Goal: Transaction & Acquisition: Subscribe to service/newsletter

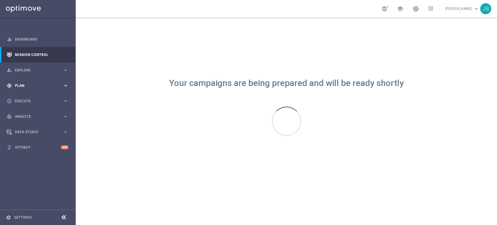
click at [35, 84] on span "Plan" at bounding box center [39, 85] width 48 height 3
click at [31, 96] on link "Target Groups" at bounding box center [37, 97] width 45 height 5
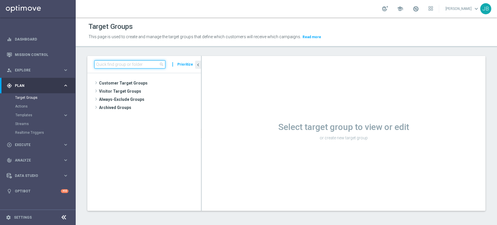
click at [107, 66] on input at bounding box center [129, 64] width 71 height 8
paste input "(LPZ - SMS) Gratulacje_lojal_IV_01092025"
type input "(LPZ - SMS) Gratulacje_lojal_IV_01092025"
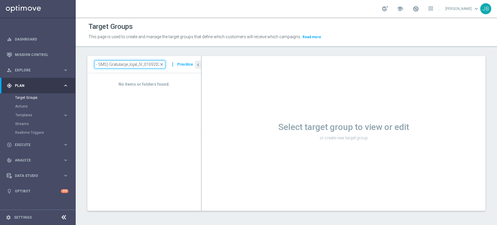
click at [107, 66] on input "(LPZ - SMS) Gratulacje_lojal_IV_01092025" at bounding box center [129, 64] width 71 height 8
click at [27, 139] on div "play_circle_outline Execute keyboard_arrow_right" at bounding box center [37, 144] width 75 height 15
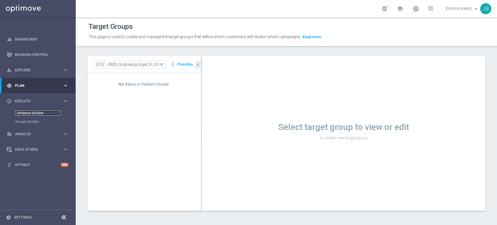
click at [34, 115] on link "Campaign Builder" at bounding box center [37, 113] width 45 height 5
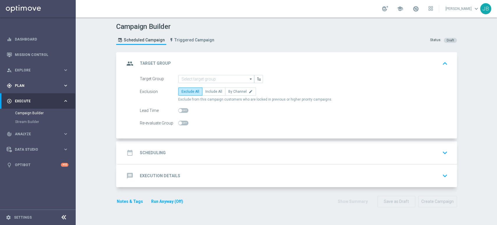
click at [47, 87] on span "Plan" at bounding box center [39, 85] width 48 height 3
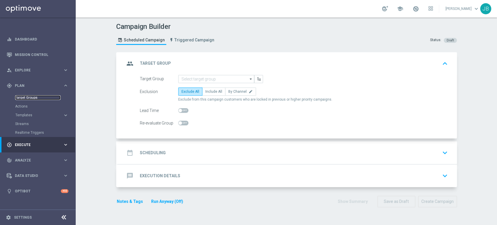
click at [38, 96] on link "Target Groups" at bounding box center [37, 97] width 45 height 5
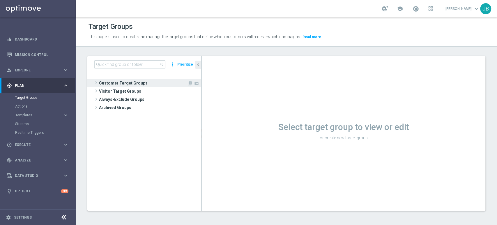
click at [135, 82] on span "Customer Target Groups" at bounding box center [143, 83] width 88 height 8
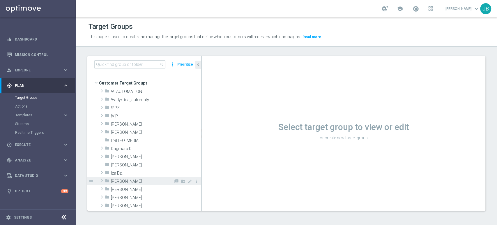
click at [123, 183] on span "[PERSON_NAME]" at bounding box center [142, 181] width 63 height 5
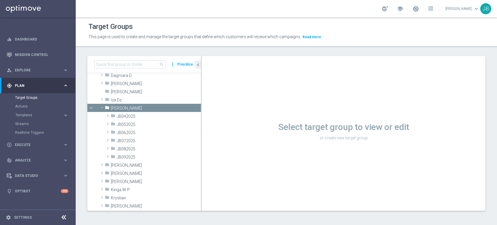
scroll to position [77, 0]
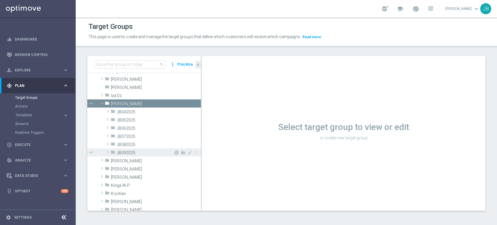
click at [144, 153] on span "JB092025" at bounding box center [145, 152] width 57 height 5
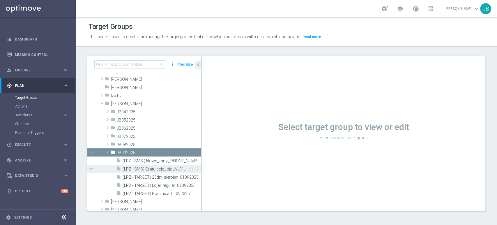
click at [181, 169] on span "(LPZ - SMS) Gratulacje_lojal_V_01092025" at bounding box center [155, 168] width 65 height 5
click at [162, 171] on span "(LPZ - SMS) Gratulacje_lojal_V_01092025" at bounding box center [155, 168] width 65 height 5
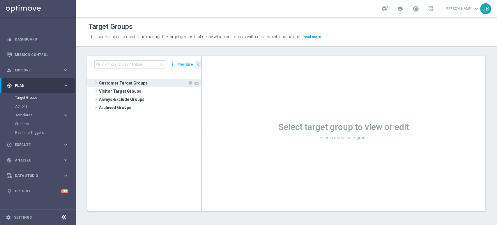
click at [115, 85] on span "Customer Target Groups" at bounding box center [143, 83] width 88 height 8
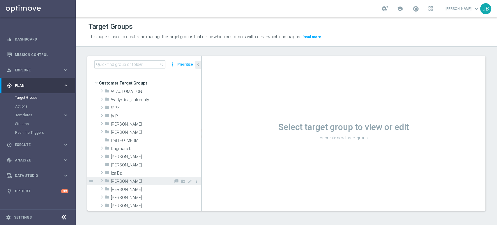
click at [132, 179] on span "[PERSON_NAME]" at bounding box center [142, 181] width 63 height 5
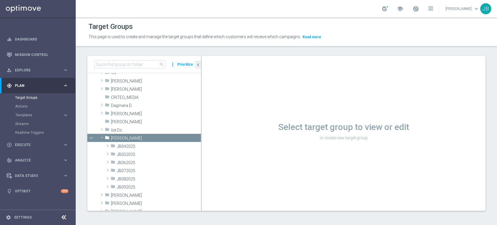
scroll to position [73, 0]
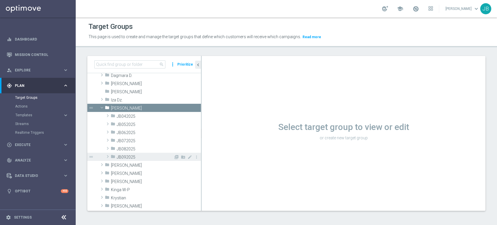
click at [131, 156] on span "JB092025" at bounding box center [145, 157] width 57 height 5
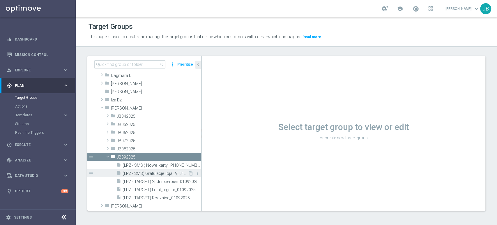
click at [181, 171] on span "(LPZ - SMS) Gratulacje_lojal_V_01092025" at bounding box center [155, 173] width 65 height 5
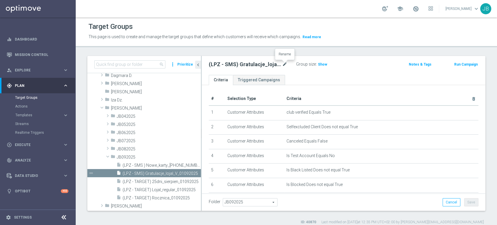
click at [285, 66] on icon "mode_edit" at bounding box center [284, 64] width 5 height 7
click at [263, 63] on input "(LPZ - SMS) Gratulacje_lojal_V_01092025" at bounding box center [248, 65] width 79 height 8
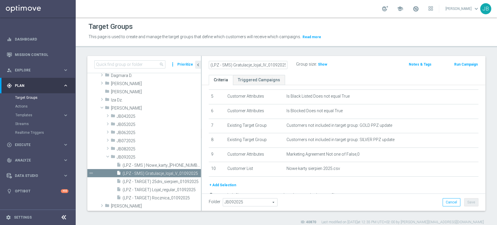
scroll to position [85, 0]
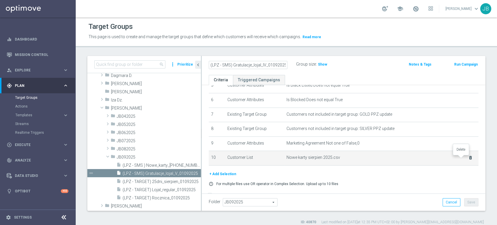
type input "(LPZ - SMS) Gratulacje_lojal_IV_01092025"
click at [468, 159] on icon "delete_forever" at bounding box center [470, 157] width 5 height 5
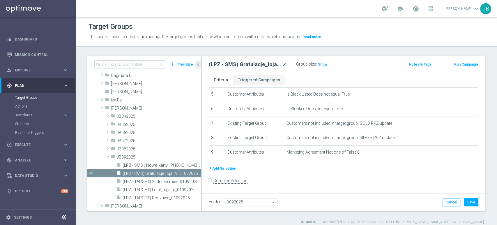
click at [221, 168] on button "+ Add Selection" at bounding box center [223, 168] width 28 height 6
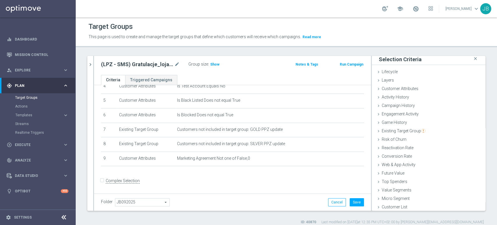
scroll to position [3, 0]
click at [406, 207] on div "Customer List done" at bounding box center [429, 206] width 114 height 9
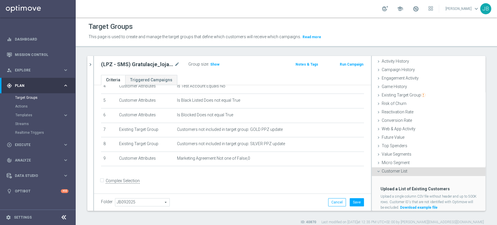
scroll to position [55, 0]
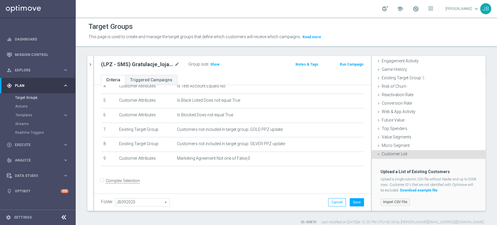
click at [392, 200] on label "Import CSV File" at bounding box center [394, 201] width 29 height 7
click at [0, 0] on input "Import CSV File" at bounding box center [0, 0] width 0 height 0
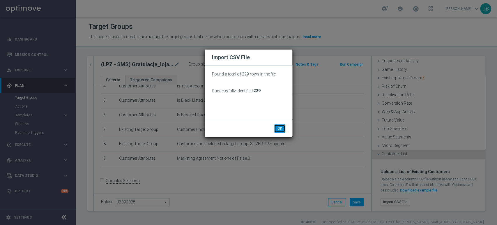
click at [276, 126] on button "OK" at bounding box center [279, 128] width 11 height 8
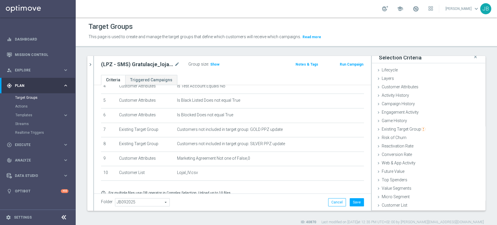
scroll to position [3, 0]
click at [351, 202] on button "Save" at bounding box center [357, 202] width 14 height 8
click at [213, 64] on span "Show" at bounding box center [214, 64] width 9 height 4
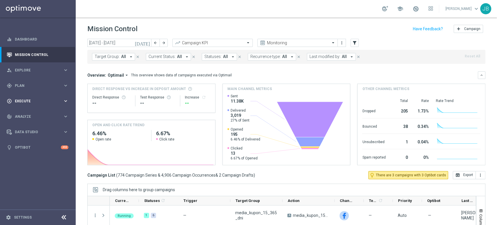
click at [32, 100] on span "Execute" at bounding box center [39, 100] width 48 height 3
click at [33, 88] on div "gps_fixed Plan keyboard_arrow_right" at bounding box center [37, 85] width 75 height 15
click at [31, 96] on link "Target Groups" at bounding box center [37, 97] width 45 height 5
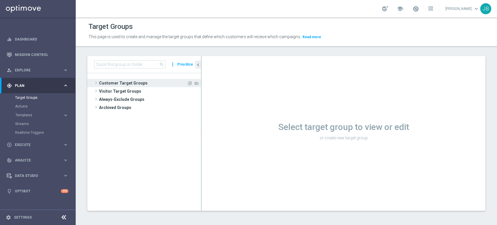
click at [146, 82] on span "Customer Target Groups" at bounding box center [143, 83] width 88 height 8
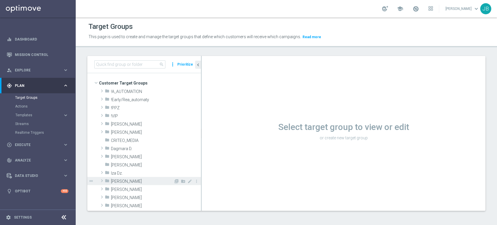
click at [147, 177] on div "folder Justyna B." at bounding box center [139, 181] width 69 height 8
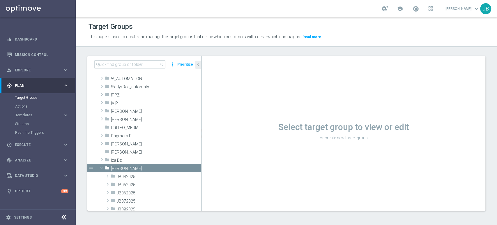
scroll to position [65, 0]
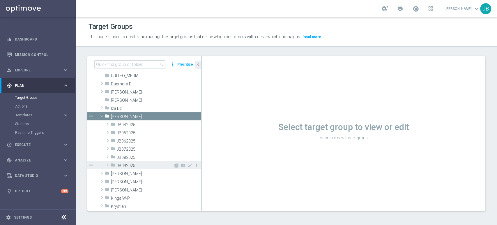
click at [157, 165] on span "JB092025" at bounding box center [145, 165] width 57 height 5
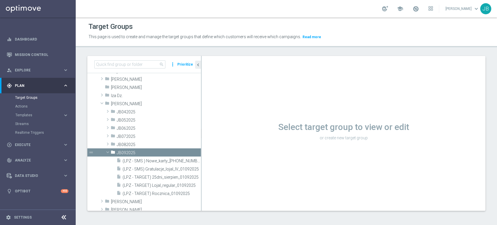
scroll to position [103, 0]
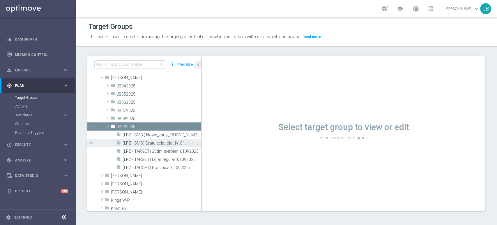
click at [175, 143] on span "(LPZ - SMS) Gratulacje_lojal_IV_01092025" at bounding box center [155, 143] width 65 height 5
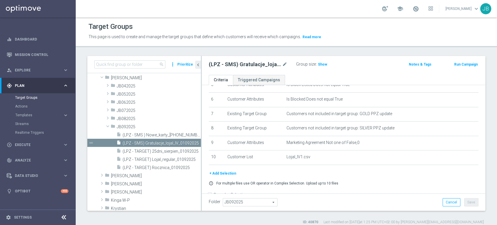
scroll to position [95, 0]
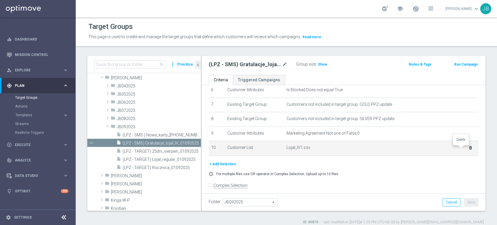
click at [468, 149] on icon "delete_forever" at bounding box center [470, 147] width 5 height 5
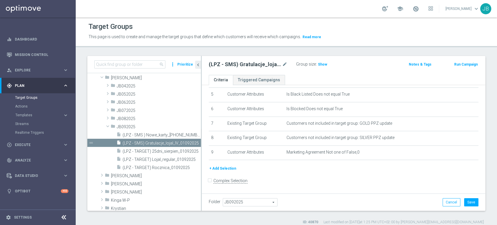
click at [232, 167] on button "+ Add Selection" at bounding box center [223, 168] width 28 height 6
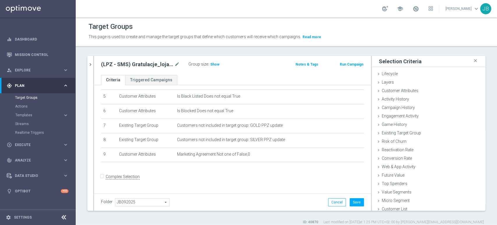
scroll to position [70, 0]
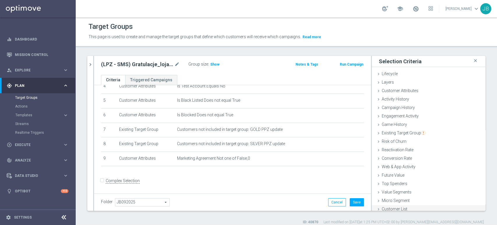
click at [398, 209] on span "Customer List" at bounding box center [395, 208] width 26 height 5
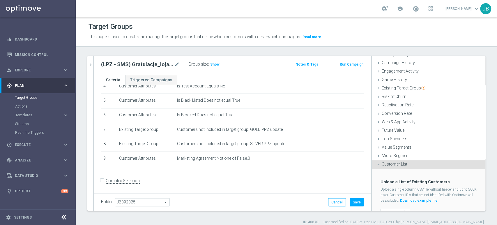
scroll to position [55, 0]
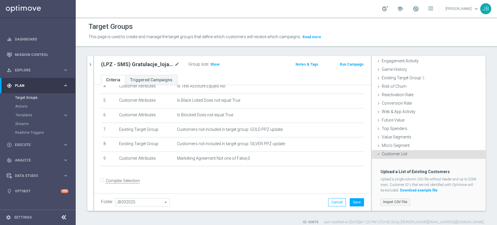
click at [400, 200] on label "Import CSV File" at bounding box center [394, 201] width 29 height 7
click at [0, 0] on input "Import CSV File" at bounding box center [0, 0] width 0 height 0
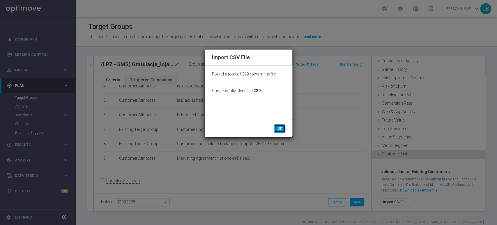
click at [281, 125] on button "OK" at bounding box center [279, 128] width 11 height 8
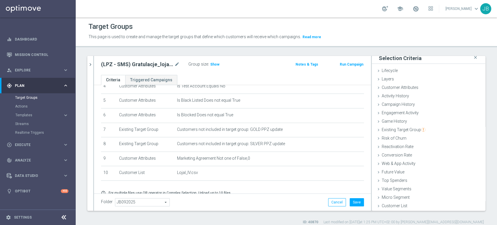
scroll to position [3, 0]
click at [350, 200] on button "Save" at bounding box center [357, 202] width 14 height 8
click at [215, 64] on span "Show" at bounding box center [214, 64] width 9 height 4
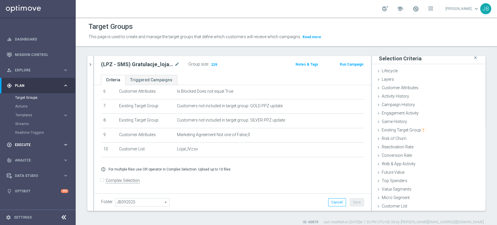
click at [28, 143] on span "Execute" at bounding box center [39, 144] width 48 height 3
click at [38, 113] on link "Campaign Builder" at bounding box center [37, 113] width 45 height 5
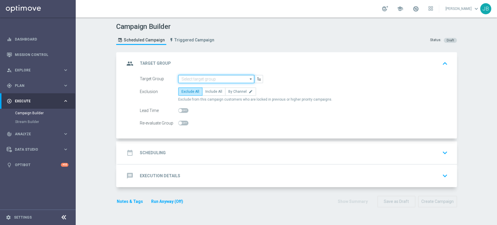
click at [178, 77] on input at bounding box center [216, 79] width 76 height 8
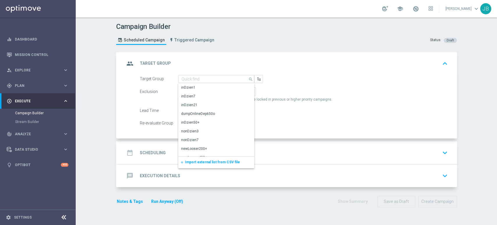
click at [198, 163] on span "Import external list from CSV file" at bounding box center [212, 162] width 55 height 4
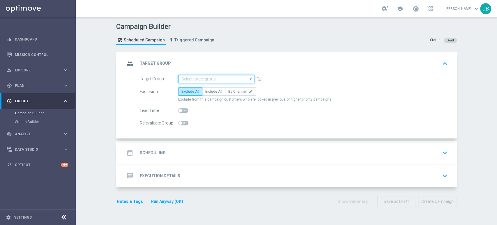
click at [183, 78] on input at bounding box center [216, 79] width 76 height 8
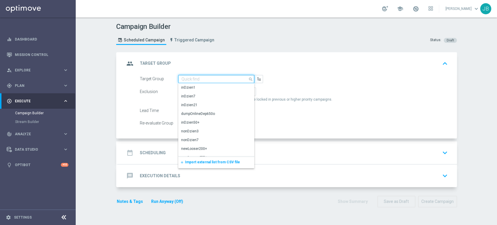
paste input "(LPZ - SMS) Gratulacje_lojal_IV_01092025"
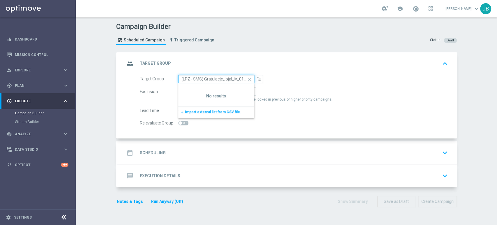
scroll to position [0, 15]
click at [182, 79] on input "(LPZ - SMS) Gratulacje_lojal_IV_01092025" at bounding box center [216, 79] width 76 height 8
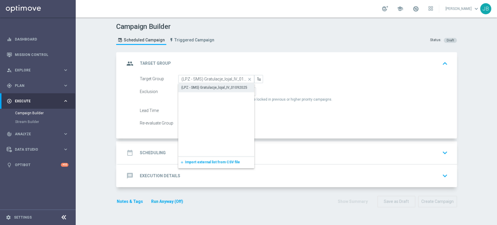
click at [182, 88] on div "(LPZ - SMS) Gratulacje_lojal_IV_01092025" at bounding box center [214, 87] width 66 height 5
type input "(LPZ - SMS) Gratulacje_lojal_IV_01092025"
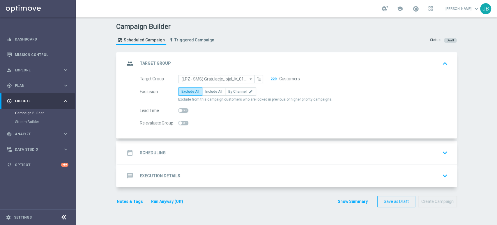
click at [178, 148] on div "date_range Scheduling keyboard_arrow_down" at bounding box center [287, 152] width 325 height 11
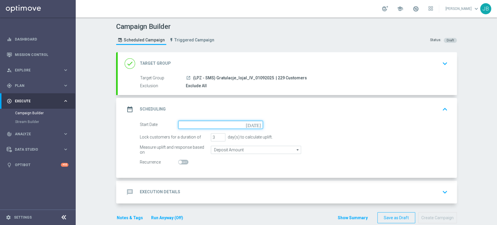
click at [178, 124] on input at bounding box center [220, 125] width 85 height 8
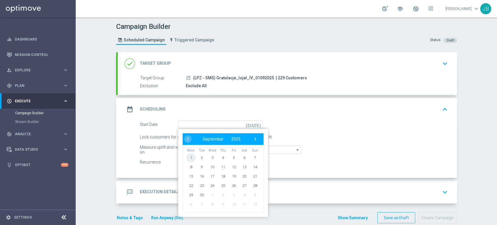
click at [189, 157] on span "1" at bounding box center [190, 157] width 9 height 9
type input "[DATE]"
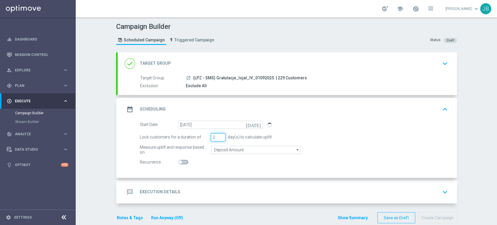
click at [218, 137] on input "2" at bounding box center [218, 137] width 15 height 8
type input "1"
click at [218, 137] on input "1" at bounding box center [218, 137] width 15 height 8
click at [194, 189] on div "message Execution Details keyboard_arrow_down" at bounding box center [287, 191] width 325 height 11
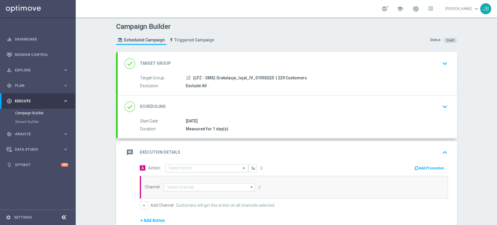
click at [170, 169] on input "text" at bounding box center [201, 168] width 65 height 5
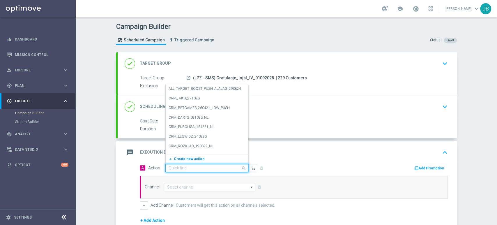
click at [174, 159] on span "Create new action" at bounding box center [189, 159] width 31 height 4
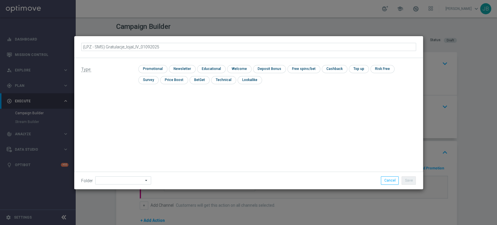
click at [93, 49] on input "(LPZ - SMS) Gratulacje_lojal_IV_01092025" at bounding box center [248, 47] width 335 height 8
type input "(LPZ - SMS) Gratulacje_lojal_IV_01092025"
click at [185, 69] on input "checkbox" at bounding box center [181, 69] width 25 height 8
checkbox input "true"
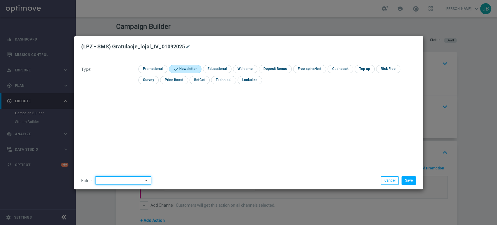
click at [114, 179] on input at bounding box center [123, 180] width 56 height 8
click at [114, 124] on div "[PERSON_NAME]" at bounding box center [122, 121] width 54 height 8
type input "[PERSON_NAME]"
click at [407, 180] on button "Save" at bounding box center [408, 180] width 14 height 8
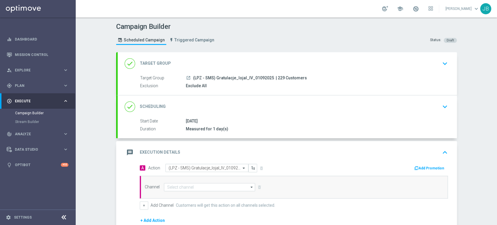
click at [433, 100] on div "done Scheduling keyboard_arrow_down" at bounding box center [287, 106] width 339 height 23
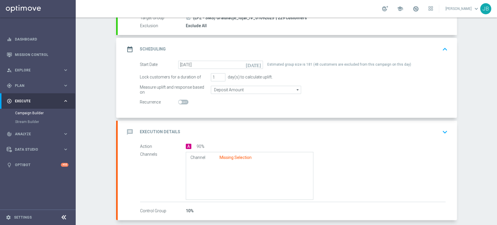
scroll to position [72, 0]
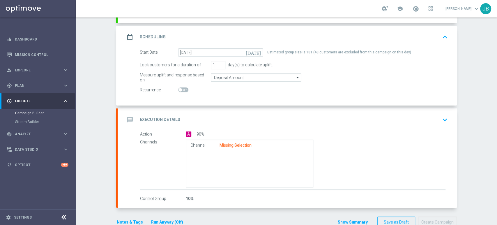
click at [404, 121] on div "message Execution Details keyboard_arrow_down" at bounding box center [287, 119] width 325 height 11
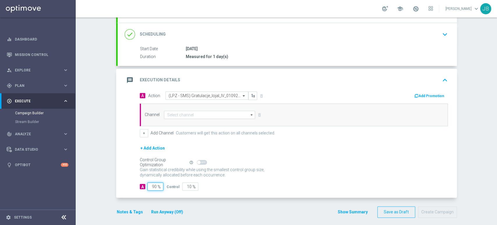
click at [152, 187] on input "90" at bounding box center [155, 186] width 16 height 8
type input "100"
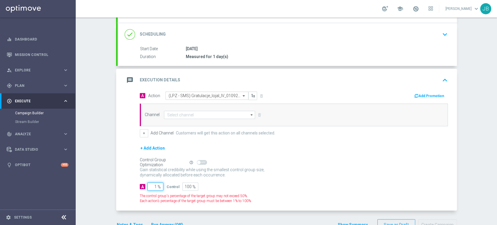
type input "10"
type input "90"
type input "100"
type input "0"
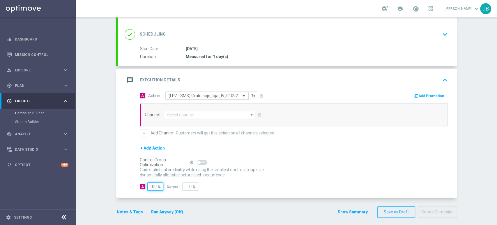
type input "100"
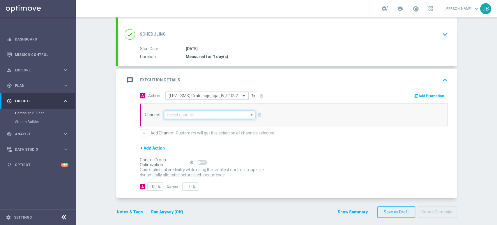
click at [191, 118] on input at bounding box center [209, 115] width 91 height 8
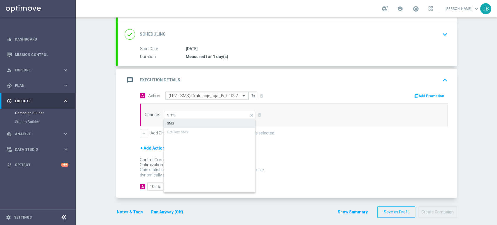
click at [191, 126] on div "SMS" at bounding box center [210, 123] width 92 height 8
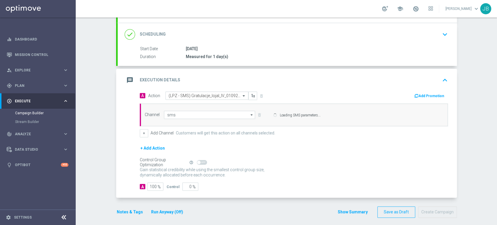
type input "SMS"
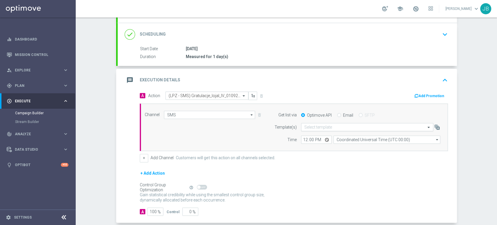
click at [325, 126] on input "text" at bounding box center [361, 127] width 114 height 5
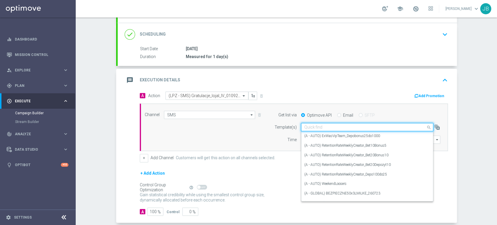
paste input "(LPZ - SMS) Gratulacje_lojal_IV_01092025"
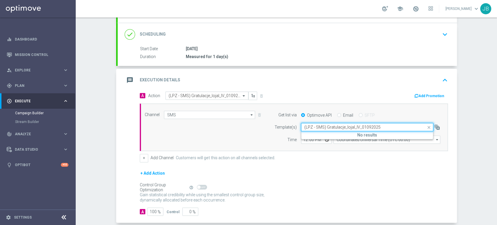
click at [307, 129] on input "(LPZ - SMS) Gratulacje_lojal_IV_01092025" at bounding box center [361, 127] width 114 height 5
click at [305, 137] on label "(LPZ - SMS) Gratulacje_lojal_IV_01092025" at bounding box center [336, 135] width 64 height 5
type input "(LPZ - SMS) Gratulacje_lojal_IV_01092025"
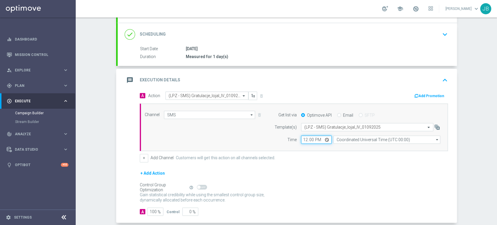
click at [304, 138] on input "12:00" at bounding box center [316, 139] width 31 height 8
type input "13:41"
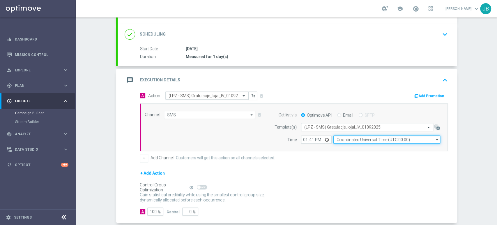
click at [340, 139] on input "Coordinated Universal Time (UTC 00:00)" at bounding box center [386, 139] width 107 height 8
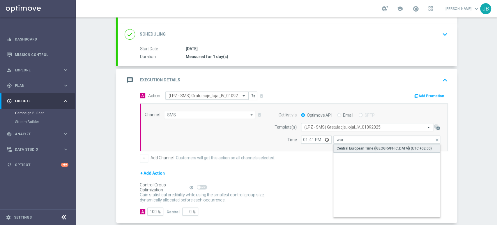
click at [343, 151] on div "Central European Time ([GEOGRAPHIC_DATA]) (UTC +02:00)" at bounding box center [386, 148] width 107 height 9
type input "Central European Time ([GEOGRAPHIC_DATA]) (UTC +02:00)"
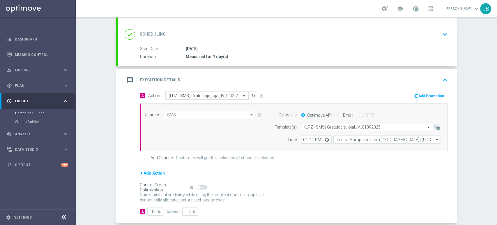
click at [496, 212] on div "Campaign Builder Scheduled Campaign Triggered Campaign Status: Draft done Targe…" at bounding box center [286, 120] width 421 height 207
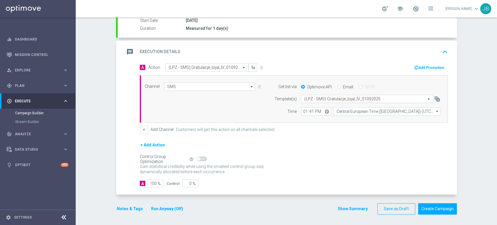
scroll to position [3, 0]
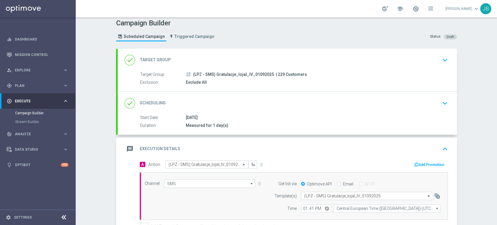
click at [496, 37] on div "Campaign Builder Scheduled Campaign Triggered Campaign Status: Draft done Targe…" at bounding box center [286, 120] width 421 height 207
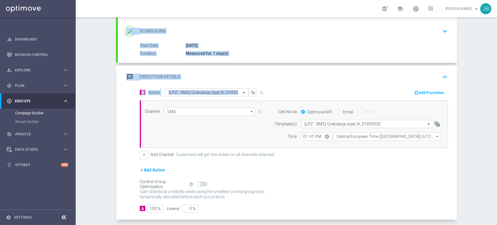
scroll to position [100, 0]
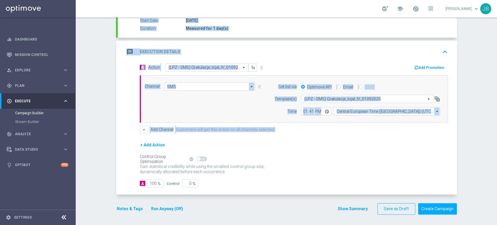
drag, startPoint x: 496, startPoint y: 60, endPoint x: 496, endPoint y: 129, distance: 69.3
click at [496, 129] on div "Campaign Builder Scheduled Campaign Triggered Campaign Status: Draft done Targe…" at bounding box center [286, 120] width 421 height 207
click at [435, 210] on button "Create Campaign" at bounding box center [437, 208] width 39 height 11
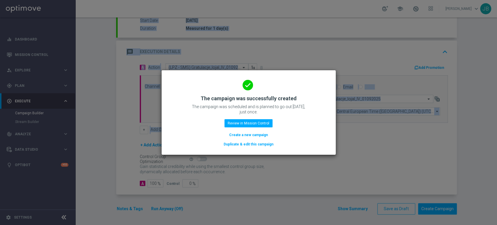
click at [238, 136] on button "Create a new campaign" at bounding box center [248, 135] width 40 height 6
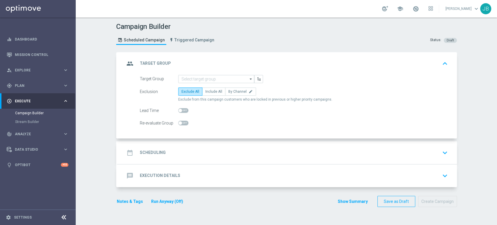
scroll to position [0, 0]
click at [35, 87] on div "gps_fixed Plan" at bounding box center [35, 85] width 56 height 5
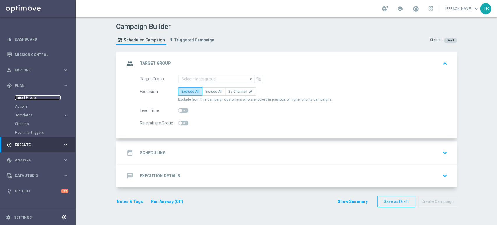
click at [35, 97] on link "Target Groups" at bounding box center [37, 97] width 45 height 5
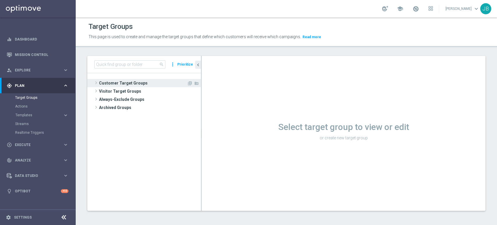
click at [134, 81] on span "Customer Target Groups" at bounding box center [143, 83] width 88 height 8
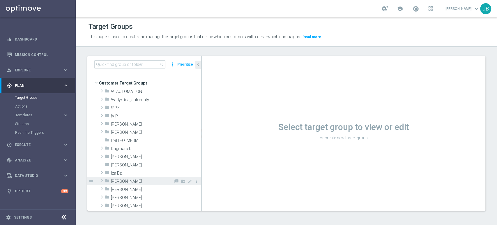
click at [140, 180] on span "[PERSON_NAME]" at bounding box center [142, 181] width 63 height 5
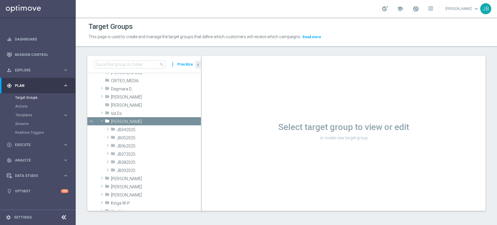
scroll to position [65, 0]
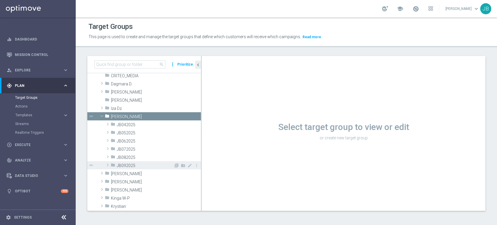
click at [156, 166] on span "JB092025" at bounding box center [145, 165] width 57 height 5
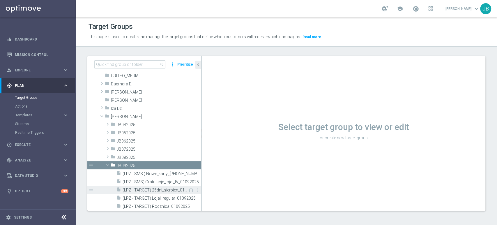
click at [188, 190] on icon "content_copy" at bounding box center [190, 189] width 5 height 5
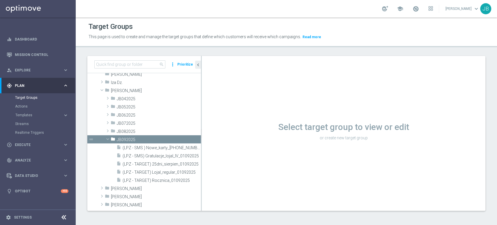
scroll to position [103, 0]
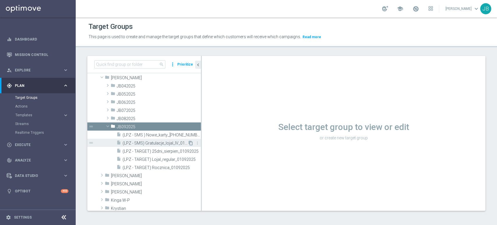
click at [188, 144] on icon "content_copy" at bounding box center [190, 143] width 5 height 5
click at [188, 136] on icon "content_copy" at bounding box center [190, 134] width 5 height 5
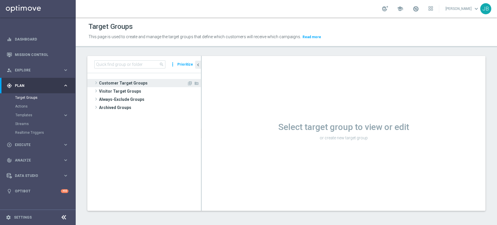
click at [136, 83] on span "Customer Target Groups" at bounding box center [143, 83] width 88 height 8
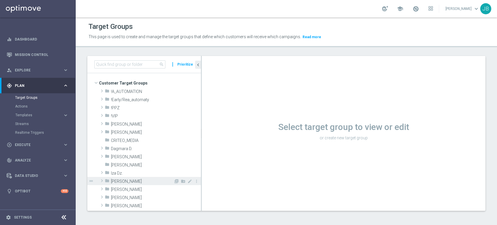
click at [151, 179] on span "[PERSON_NAME]" at bounding box center [142, 181] width 63 height 5
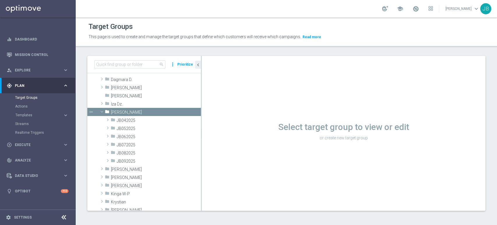
scroll to position [73, 0]
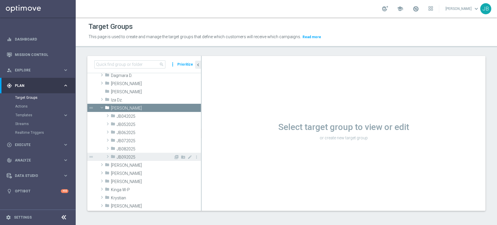
click at [147, 156] on span "JB092025" at bounding box center [145, 157] width 57 height 5
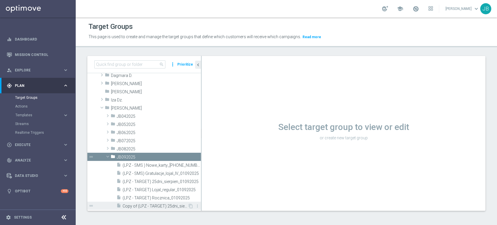
click at [180, 205] on span "Copy of (LPZ - TARGET) 25dni_sierpien_01092025" at bounding box center [155, 205] width 65 height 5
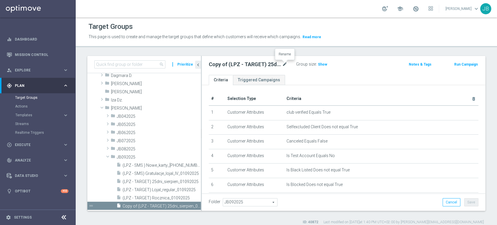
click at [286, 62] on icon "mode_edit" at bounding box center [284, 64] width 5 height 7
type input "(LPZ - SMS) Gratulacje_lojal_III_01092025"
click at [321, 83] on ul "Criteria Triggered Campaigns" at bounding box center [344, 80] width 284 height 10
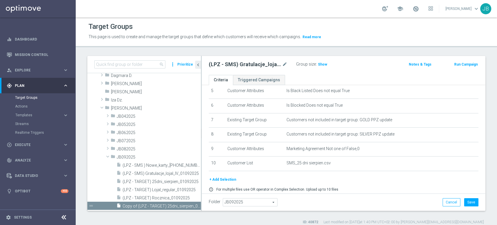
scroll to position [99, 0]
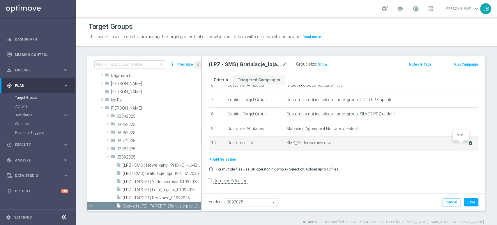
click at [468, 144] on icon "delete_forever" at bounding box center [470, 143] width 5 height 5
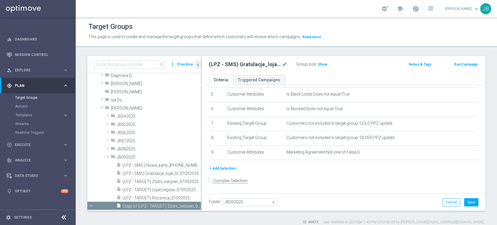
click at [232, 168] on button "+ Add Selection" at bounding box center [223, 168] width 28 height 6
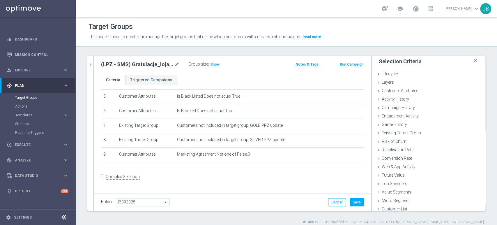
scroll to position [70, 0]
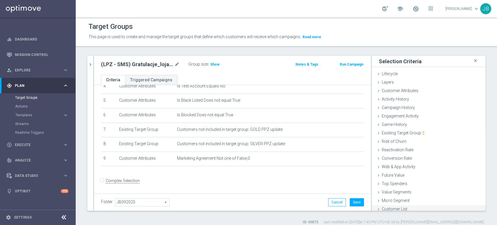
click at [396, 205] on div "Customer List done" at bounding box center [429, 209] width 114 height 9
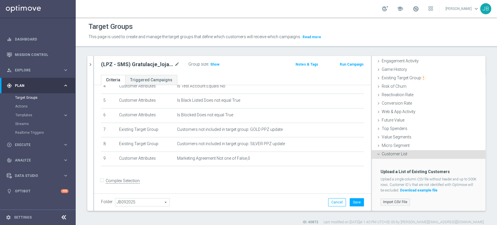
click at [398, 202] on label "Import CSV File" at bounding box center [394, 201] width 29 height 7
click at [0, 0] on input "Import CSV File" at bounding box center [0, 0] width 0 height 0
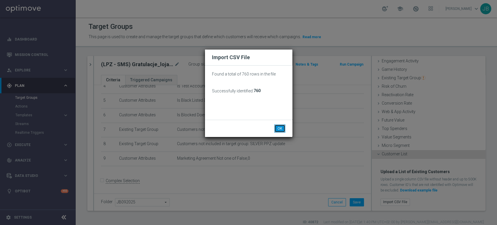
click at [280, 127] on button "OK" at bounding box center [279, 128] width 11 height 8
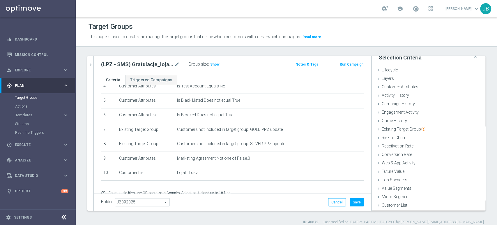
scroll to position [3, 0]
click at [351, 200] on button "Save" at bounding box center [357, 202] width 14 height 8
click at [212, 64] on span "Show" at bounding box center [214, 64] width 9 height 4
click at [36, 141] on div "play_circle_outline Execute keyboard_arrow_right" at bounding box center [37, 144] width 75 height 15
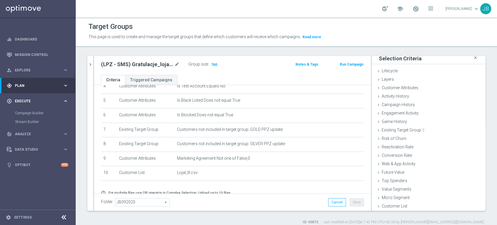
click at [43, 108] on div "play_circle_outline Execute keyboard_arrow_right" at bounding box center [37, 100] width 75 height 15
click at [42, 105] on div "play_circle_outline Execute keyboard_arrow_right" at bounding box center [37, 100] width 75 height 15
click at [42, 111] on link "Campaign Builder" at bounding box center [37, 113] width 45 height 5
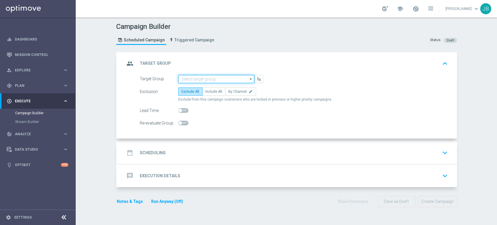
click at [201, 76] on input at bounding box center [216, 79] width 76 height 8
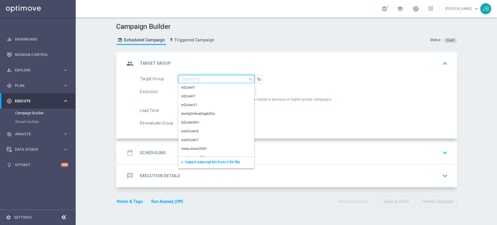
click at [194, 77] on input at bounding box center [216, 79] width 76 height 8
paste input "(LPZ - SMS) Gratulacje_lojal_III_01092025"
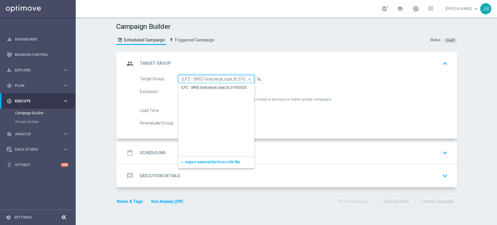
scroll to position [0, 7]
click at [194, 77] on input "(LPZ - SMS) Gratulacje_lojal_III_01092025" at bounding box center [216, 79] width 76 height 8
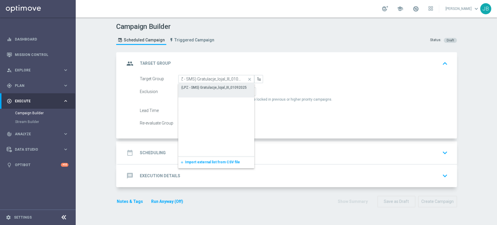
click at [193, 86] on div "(LPZ - SMS) Gratulacje_lojal_III_01092025" at bounding box center [213, 87] width 65 height 5
type input "(LPZ - SMS) Gratulacje_lojal_III_01092025"
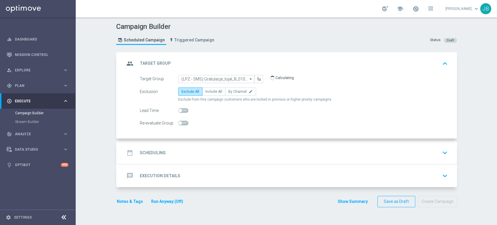
click at [174, 158] on div "date_range Scheduling keyboard_arrow_down" at bounding box center [287, 152] width 339 height 23
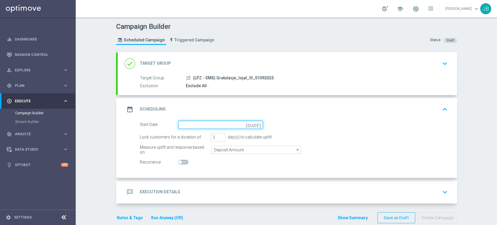
click at [181, 124] on input at bounding box center [220, 125] width 85 height 8
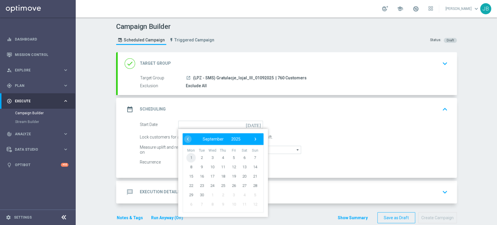
click at [188, 155] on span "1" at bounding box center [190, 157] width 9 height 9
type input "[DATE]"
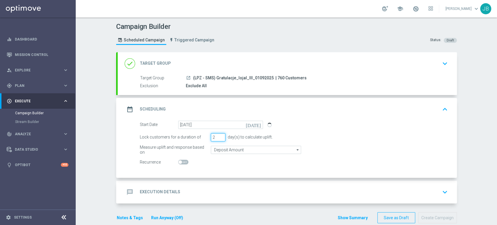
click at [221, 138] on input "2" at bounding box center [218, 137] width 15 height 8
type input "1"
click at [221, 138] on input "1" at bounding box center [218, 137] width 15 height 8
click at [206, 186] on div "message Execution Details keyboard_arrow_down" at bounding box center [287, 191] width 325 height 11
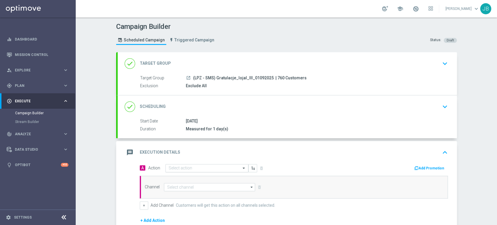
click at [184, 169] on input "text" at bounding box center [201, 168] width 65 height 5
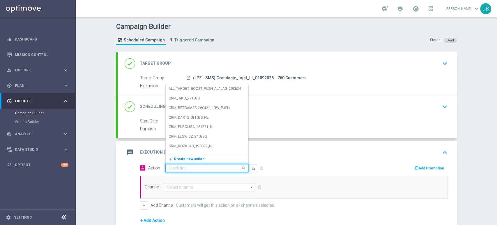
click at [182, 160] on button "add_new Create new action" at bounding box center [206, 158] width 80 height 7
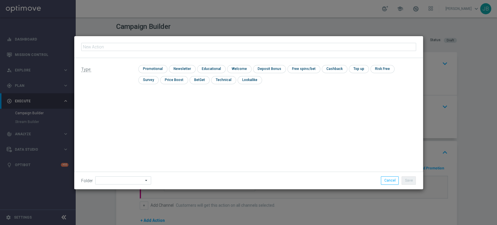
type input "(LPZ - SMS) Gratulacje_lojal_III_01092025"
click at [181, 67] on input "checkbox" at bounding box center [181, 69] width 25 height 8
checkbox input "true"
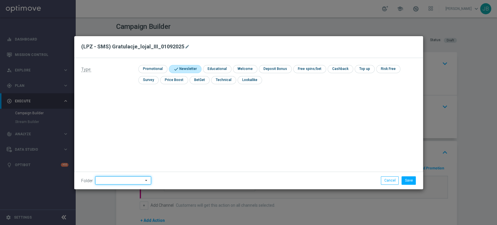
click at [113, 184] on input at bounding box center [123, 180] width 56 height 8
click at [121, 123] on div "[PERSON_NAME]" at bounding box center [122, 121] width 54 height 9
type input "[PERSON_NAME]"
click at [412, 179] on button "Save" at bounding box center [408, 180] width 14 height 8
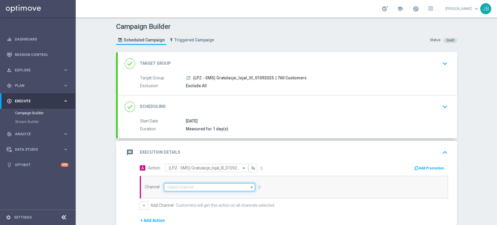
click at [215, 189] on input at bounding box center [209, 187] width 91 height 8
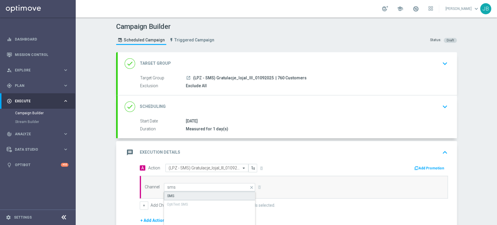
click at [213, 193] on div "SMS" at bounding box center [210, 195] width 92 height 9
type input "SMS"
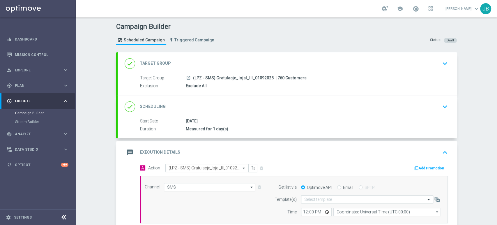
click at [284, 104] on div "done Scheduling keyboard_arrow_down" at bounding box center [287, 106] width 325 height 11
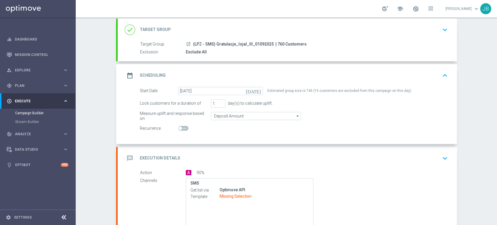
scroll to position [46, 0]
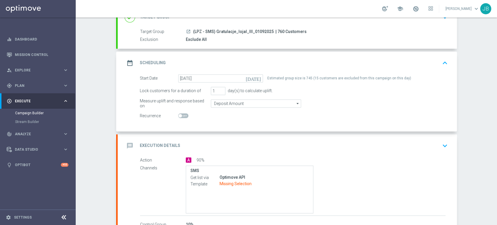
click at [423, 146] on div "message Execution Details keyboard_arrow_down" at bounding box center [287, 145] width 325 height 11
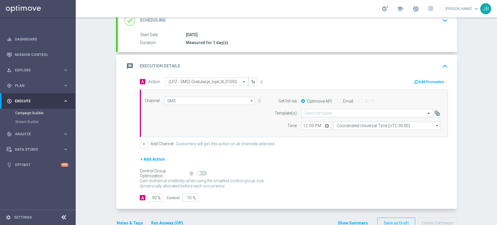
scroll to position [95, 0]
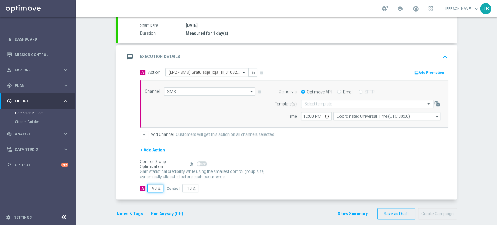
click at [151, 187] on input "90" at bounding box center [155, 188] width 16 height 8
type input "0"
type input "100"
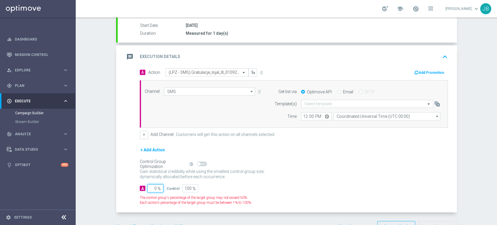
type input "10"
type input "90"
type input "100"
type input "0"
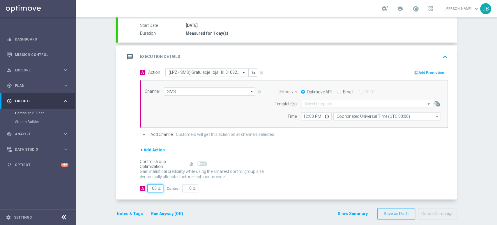
type input "100"
click at [328, 102] on input "text" at bounding box center [361, 103] width 114 height 5
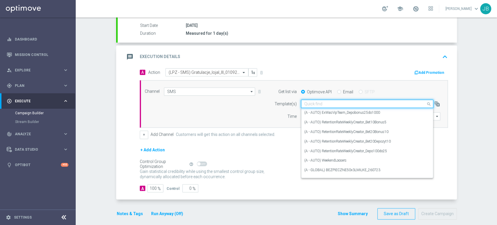
paste input "(LPZ - SMS) Gratulacje_lojal_III_01092025"
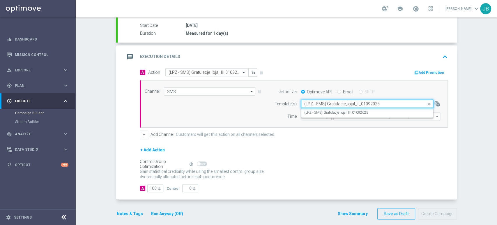
click at [328, 102] on input "(LPZ - SMS) Gratulacje_lojal_III_01092025" at bounding box center [361, 103] width 114 height 5
click at [324, 110] on label "(LPZ - SMS) Gratulacje_lojal_III_01092025" at bounding box center [336, 112] width 64 height 5
type input "(LPZ - SMS) Gratulacje_lojal_III_01092025"
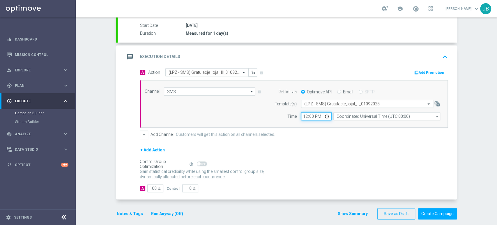
click at [305, 117] on input "12:00" at bounding box center [316, 116] width 31 height 8
type input "13:49"
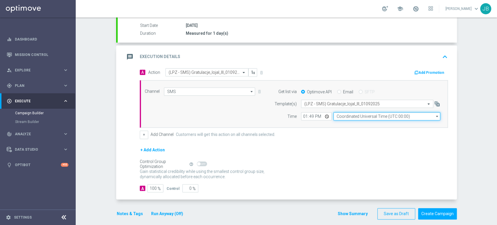
click at [336, 114] on input "Coordinated Universal Time (UTC 00:00)" at bounding box center [386, 116] width 107 height 8
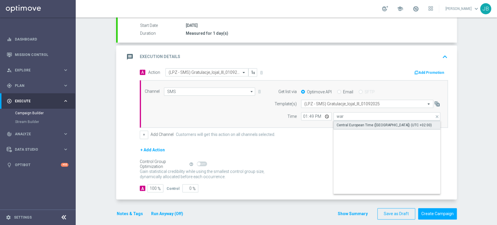
click at [339, 125] on div "Central European Time ([GEOGRAPHIC_DATA]) (UTC +02:00)" at bounding box center [383, 124] width 95 height 5
type input "Central European Time ([GEOGRAPHIC_DATA]) (UTC +02:00)"
click at [339, 125] on div "Channel SMS SMS arrow_drop_down Show Selected 1 of 22 Target group only" at bounding box center [294, 104] width 308 height 48
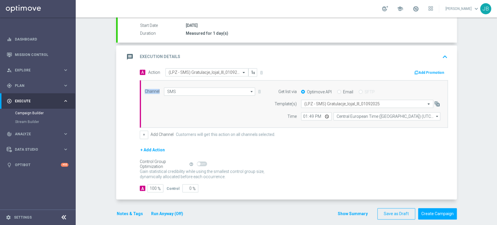
scroll to position [0, 0]
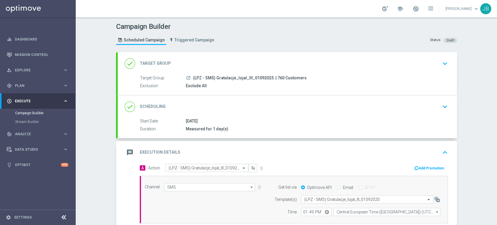
click at [419, 61] on div "done Target Group keyboard_arrow_down" at bounding box center [287, 63] width 325 height 11
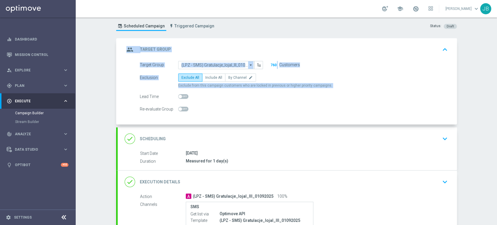
scroll to position [24, 0]
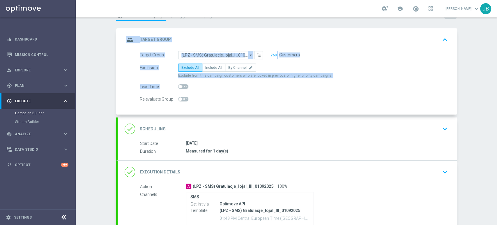
drag, startPoint x: 496, startPoint y: 82, endPoint x: 496, endPoint y: 99, distance: 16.6
click at [496, 99] on div "Campaign Builder Scheduled Campaign Triggered Campaign Status: Draft group Targ…" at bounding box center [286, 120] width 421 height 207
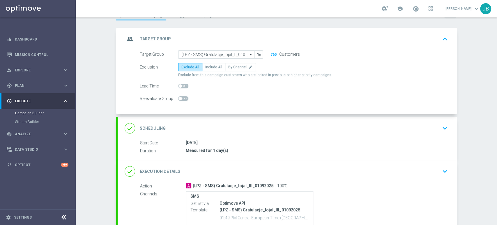
click at [436, 123] on div "done Scheduling keyboard_arrow_down" at bounding box center [287, 128] width 325 height 11
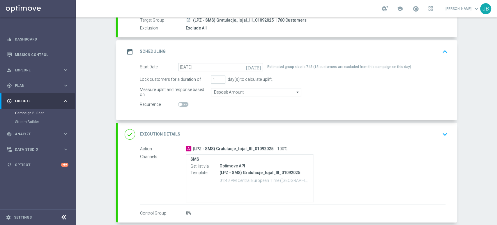
scroll to position [59, 0]
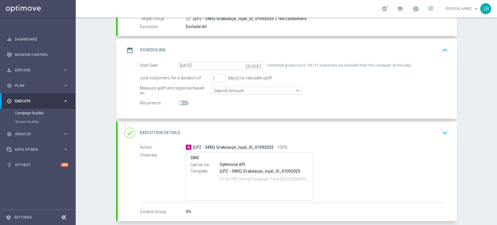
click at [433, 130] on div "done Execution Details keyboard_arrow_down" at bounding box center [287, 132] width 325 height 11
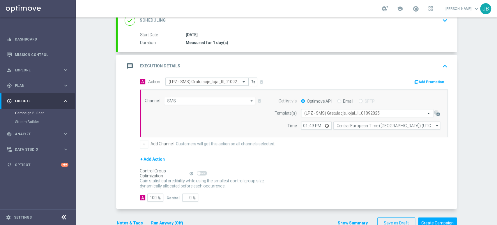
scroll to position [12, 0]
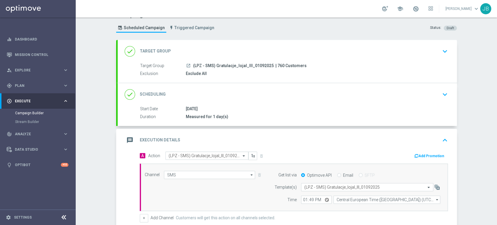
click at [496, 38] on div "Campaign Builder Scheduled Campaign Triggered Campaign Status: Draft done Targe…" at bounding box center [286, 120] width 421 height 207
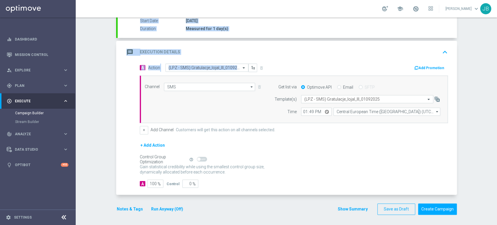
scroll to position [100, 0]
drag, startPoint x: 496, startPoint y: 39, endPoint x: 496, endPoint y: 121, distance: 82.7
click at [496, 121] on div "Campaign Builder Scheduled Campaign Triggered Campaign Status: Draft done Targe…" at bounding box center [286, 120] width 421 height 207
click at [496, 42] on div "Campaign Builder Scheduled Campaign Triggered Campaign Status: Draft done Targe…" at bounding box center [286, 120] width 421 height 207
drag, startPoint x: 496, startPoint y: 43, endPoint x: 496, endPoint y: 111, distance: 67.5
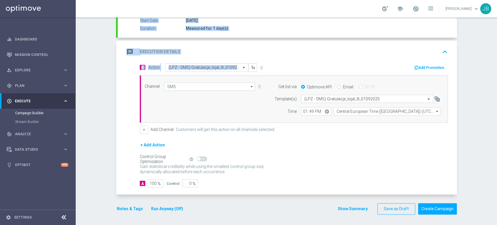
click at [496, 111] on div "Campaign Builder Scheduled Campaign Triggered Campaign Status: Draft done Targe…" at bounding box center [286, 120] width 421 height 207
click at [445, 203] on button "Create Campaign" at bounding box center [437, 208] width 39 height 11
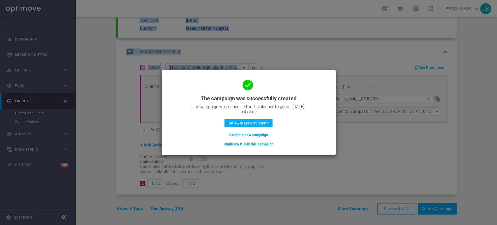
click at [249, 135] on button "Create a new campaign" at bounding box center [248, 135] width 40 height 6
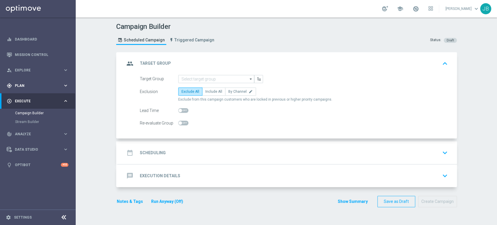
click at [46, 80] on div "gps_fixed Plan keyboard_arrow_right" at bounding box center [37, 85] width 75 height 15
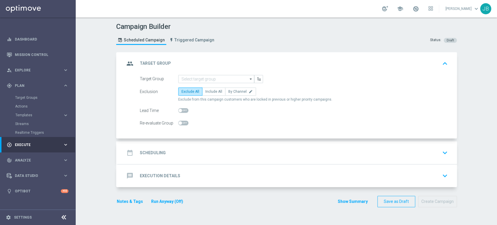
click at [37, 94] on div "Target Groups" at bounding box center [45, 97] width 60 height 9
click at [35, 99] on link "Target Groups" at bounding box center [37, 97] width 45 height 5
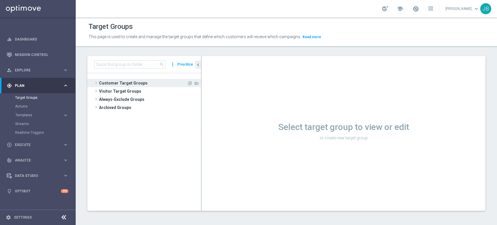
click at [154, 79] on span "Customer Target Groups" at bounding box center [143, 83] width 88 height 8
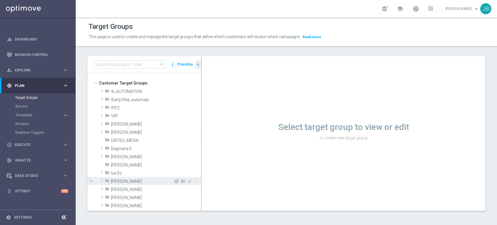
click at [130, 181] on span "[PERSON_NAME]" at bounding box center [142, 181] width 63 height 5
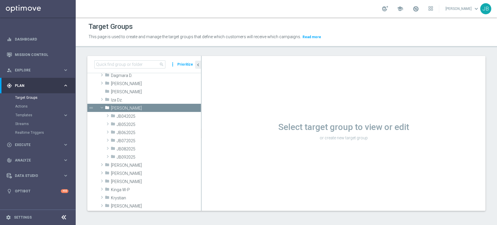
scroll to position [77, 0]
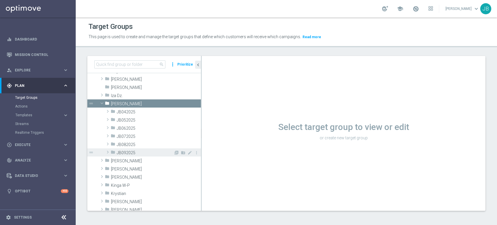
click at [153, 155] on div "folder JB092025" at bounding box center [142, 152] width 63 height 8
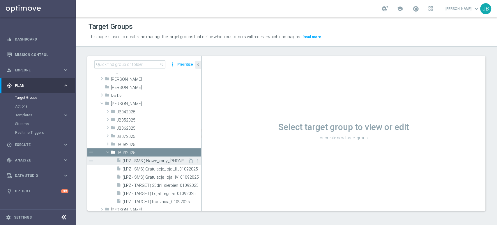
click at [188, 162] on icon "content_copy" at bounding box center [190, 160] width 5 height 5
click at [188, 160] on icon "content_copy" at bounding box center [190, 160] width 5 height 5
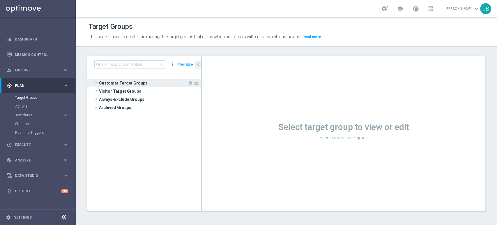
click at [153, 82] on span "Customer Target Groups" at bounding box center [143, 83] width 88 height 8
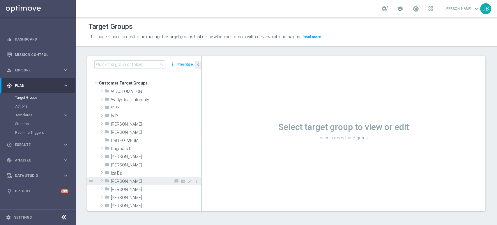
click at [165, 180] on span "[PERSON_NAME]" at bounding box center [142, 181] width 63 height 5
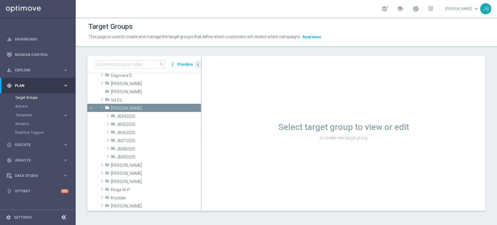
scroll to position [86, 0]
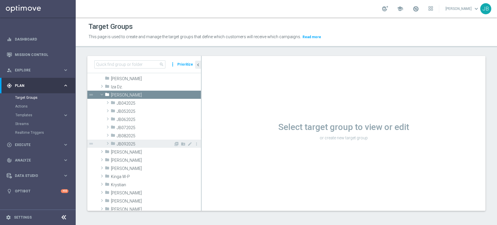
click at [164, 146] on span "JB092025" at bounding box center [145, 143] width 57 height 5
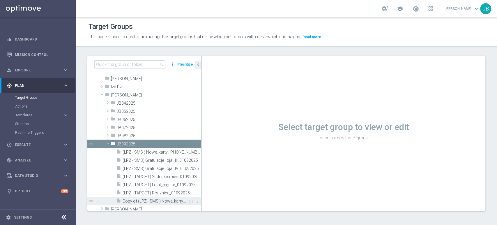
click at [171, 202] on span "Copy of (LPZ - SMS ) Nowe_karty_[PHONE_NUMBER]" at bounding box center [155, 201] width 65 height 5
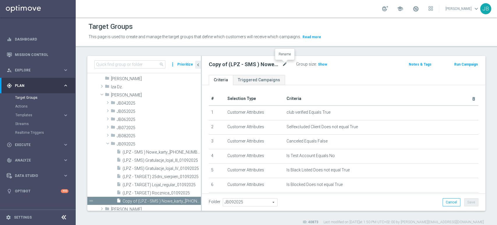
click at [286, 65] on icon "mode_edit" at bounding box center [284, 64] width 5 height 7
type input "(LPZ - SMS) Gratulacje_lojal_II_01092025"
click at [305, 74] on div "(LPZ - SMS) Gratulacje_lojal_II_01092025 Group size : Show Notes & Tags Run Cam…" at bounding box center [344, 65] width 284 height 19
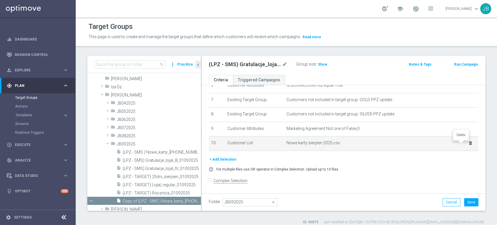
click at [468, 144] on icon "delete_forever" at bounding box center [470, 143] width 5 height 5
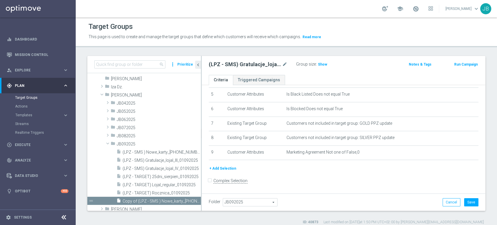
click at [224, 167] on button "+ Add Selection" at bounding box center [223, 168] width 28 height 6
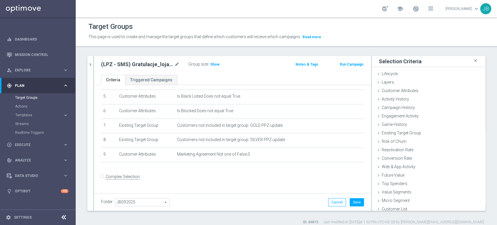
scroll to position [70, 0]
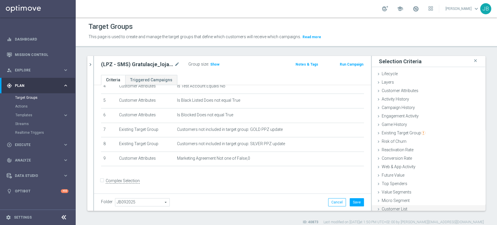
click at [382, 210] on span "Customer List" at bounding box center [395, 208] width 26 height 5
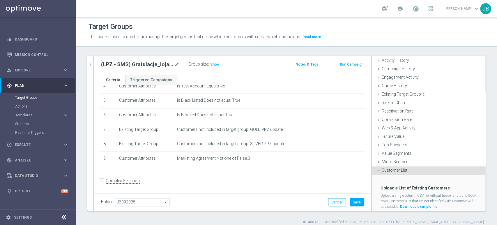
scroll to position [55, 0]
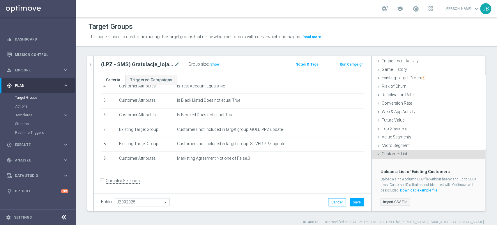
click at [391, 200] on label "Import CSV File" at bounding box center [394, 201] width 29 height 7
click at [0, 0] on input "Import CSV File" at bounding box center [0, 0] width 0 height 0
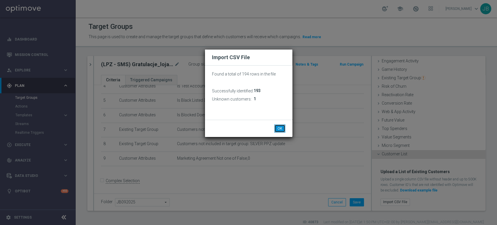
click at [281, 127] on button "OK" at bounding box center [279, 128] width 11 height 8
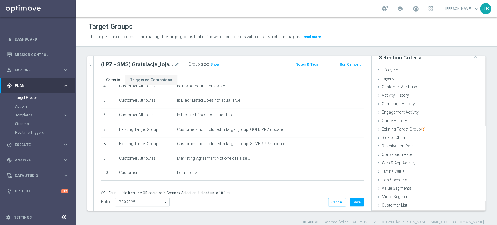
scroll to position [3, 0]
click at [355, 206] on button "Save" at bounding box center [357, 202] width 14 height 8
click at [215, 64] on span "Show" at bounding box center [214, 64] width 9 height 4
click at [32, 142] on div "play_circle_outline Execute" at bounding box center [35, 144] width 56 height 5
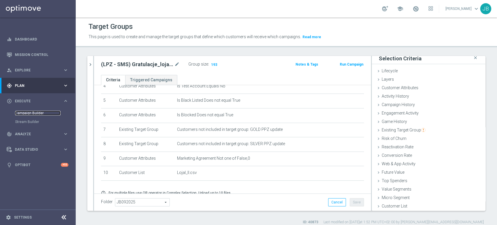
click at [38, 113] on link "Campaign Builder" at bounding box center [37, 113] width 45 height 5
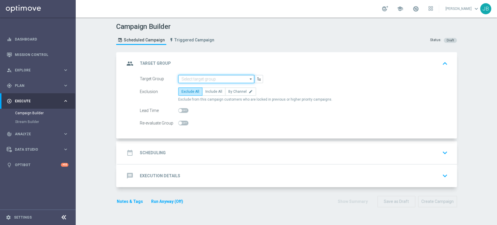
click at [220, 81] on input at bounding box center [216, 79] width 76 height 8
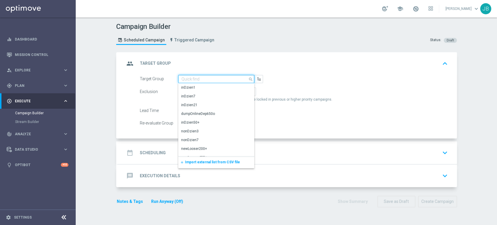
paste input "Fajnie, ze grasz z nami. Wrzesien to kolejna szansa na 100 PLN bonusu w akcji l…"
type input "Fajnie, ze grasz z nami. Wrzesien to kolejna szansa na 100 PLN bonusu w akcji l…"
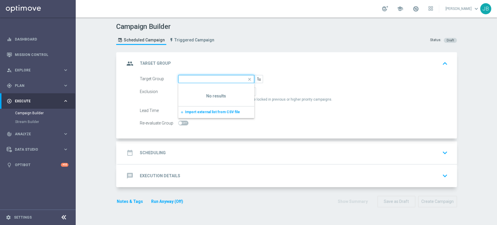
click at [215, 80] on input "Fajnie, ze grasz z nami. Wrzesien to kolejna szansa na 100 PLN bonusu w akcji l…" at bounding box center [216, 79] width 76 height 8
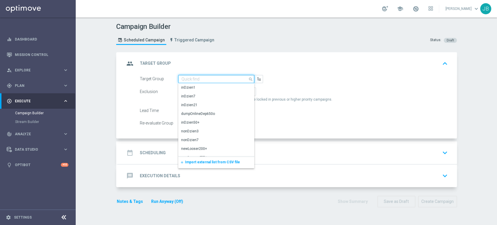
click at [185, 77] on input at bounding box center [216, 79] width 76 height 8
paste input "(LPZ - SMS) Gratulacje_lojal_II_01092025"
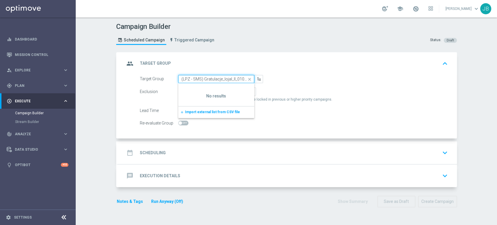
scroll to position [0, 14]
click at [185, 77] on input "(LPZ - SMS) Gratulacje_lojal_II_01092025" at bounding box center [216, 79] width 76 height 8
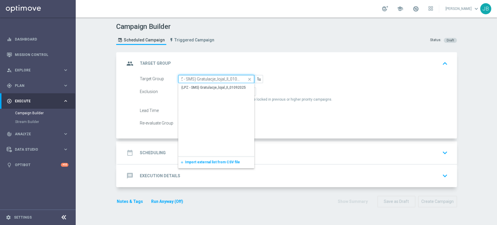
scroll to position [0, 0]
click at [186, 83] on div "(LPZ - SMS) Gratulacje_lojal_II_01092025" at bounding box center [216, 87] width 76 height 8
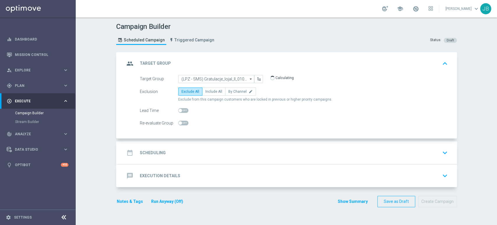
type input "(LPZ - SMS) Gratulacje_lojal_II_01092025"
click at [197, 142] on div "date_range Scheduling keyboard_arrow_down" at bounding box center [287, 152] width 339 height 23
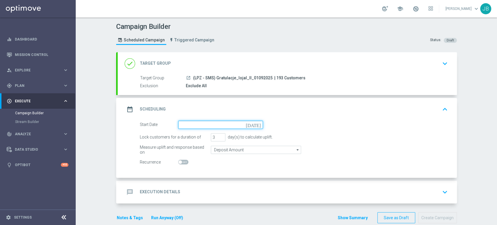
click at [195, 121] on input at bounding box center [220, 125] width 85 height 8
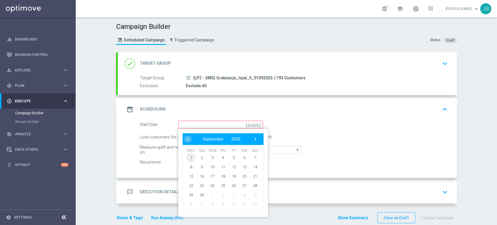
click at [186, 156] on span "1" at bounding box center [190, 157] width 9 height 9
type input "[DATE]"
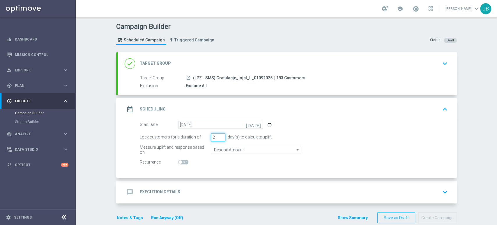
click at [219, 138] on input "2" at bounding box center [218, 137] width 15 height 8
type input "1"
click at [219, 138] on input "1" at bounding box center [218, 137] width 15 height 8
click at [193, 181] on div "message Execution Details keyboard_arrow_down" at bounding box center [287, 191] width 339 height 23
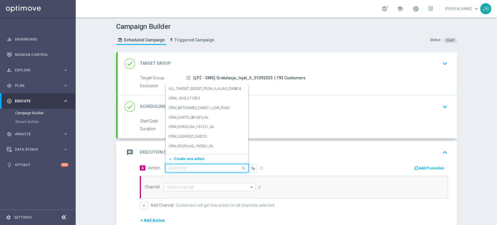
click at [185, 166] on input "text" at bounding box center [201, 168] width 65 height 5
click at [183, 158] on span "Create new action" at bounding box center [189, 159] width 31 height 4
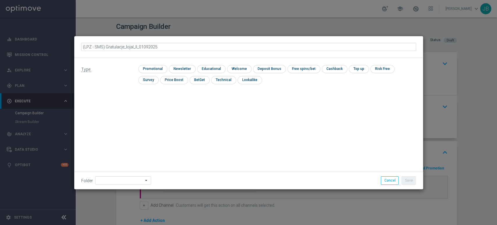
click at [88, 49] on input "(LPZ - SMS) Gratulacje_lojal_II_01092025" at bounding box center [248, 47] width 335 height 8
type input "(LPZ - SMS) Gratulacje_lojal_II_01092025"
click at [187, 68] on input "checkbox" at bounding box center [181, 69] width 25 height 8
checkbox input "true"
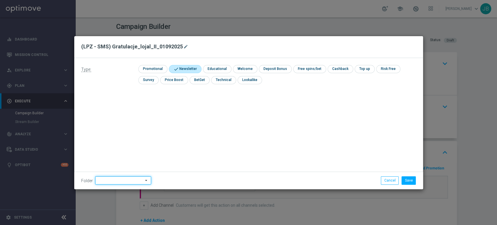
click at [117, 176] on input at bounding box center [123, 180] width 56 height 8
click at [118, 118] on div "[PERSON_NAME]" at bounding box center [122, 121] width 54 height 9
type input "[PERSON_NAME]"
click at [410, 179] on button "Save" at bounding box center [408, 180] width 14 height 8
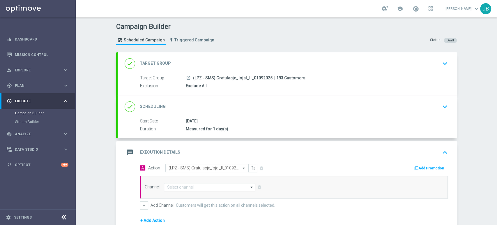
click at [300, 112] on div "done Scheduling keyboard_arrow_down" at bounding box center [287, 106] width 339 height 23
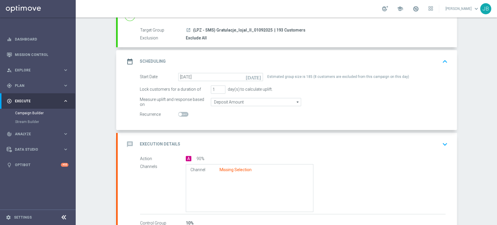
scroll to position [86, 0]
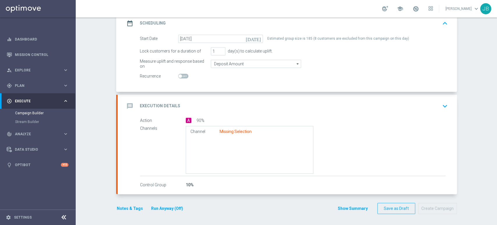
click at [242, 107] on div "message Execution Details keyboard_arrow_down" at bounding box center [287, 105] width 325 height 11
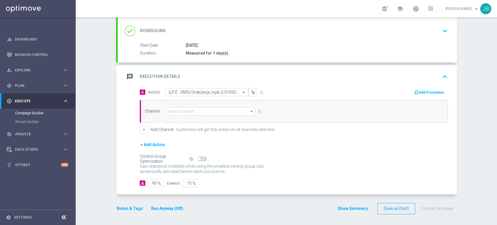
scroll to position [75, 0]
click at [153, 179] on input "90" at bounding box center [155, 183] width 16 height 8
type input "9"
type input "91"
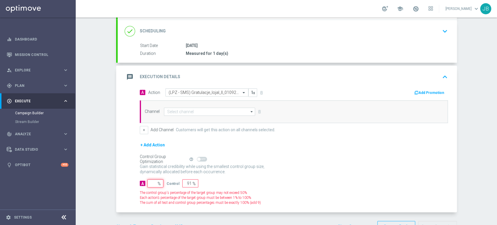
type input "1"
type input "99"
type input "10"
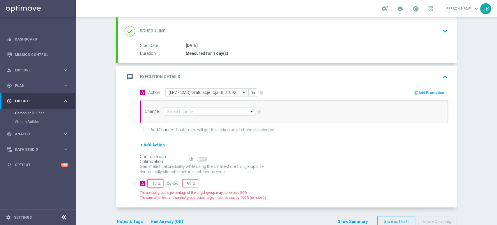
type input "90"
type input "100"
type input "0"
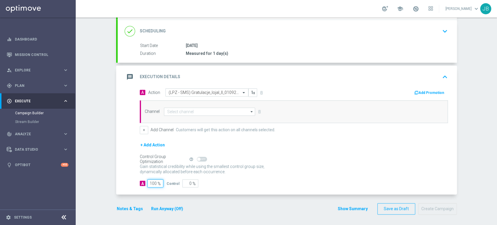
type input "100"
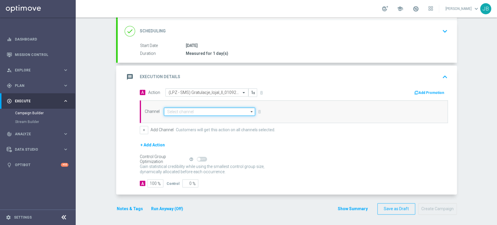
click at [175, 110] on input at bounding box center [209, 111] width 91 height 8
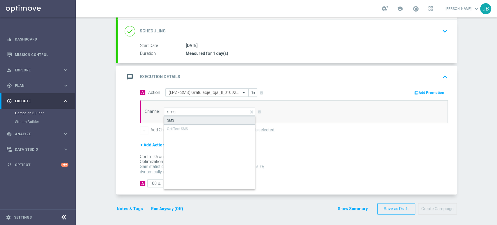
click at [172, 119] on div "SMS" at bounding box center [210, 120] width 92 height 9
type input "SMS"
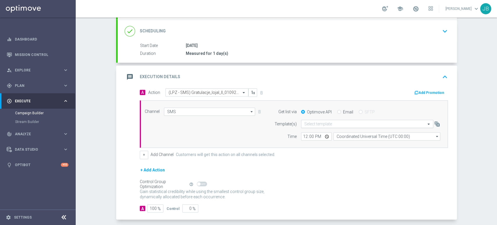
click at [324, 125] on input "text" at bounding box center [361, 123] width 114 height 5
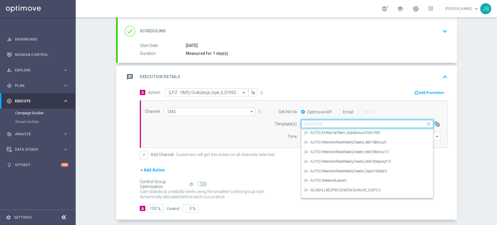
paste input "(LPZ - SMS) Gratulacje_lojal_II_01092025"
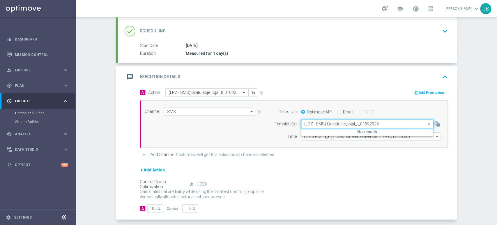
click at [324, 125] on input "(LPZ - SMS) Gratulacje_lojal_II_01092025" at bounding box center [361, 123] width 114 height 5
click at [309, 126] on div "Quick find (LPZ - SMS) Gratulacje_lojal_II_01092025" at bounding box center [367, 124] width 132 height 8
click at [308, 124] on input "(LPZ - SMS) Gratulacje_lojal_II_01092025" at bounding box center [361, 123] width 114 height 5
click at [309, 132] on label "(LPZ - SMS) Gratulacje_lojal_II_01092025" at bounding box center [335, 132] width 63 height 5
type input "(LPZ - SMS) Gratulacje_lojal_II_01092025"
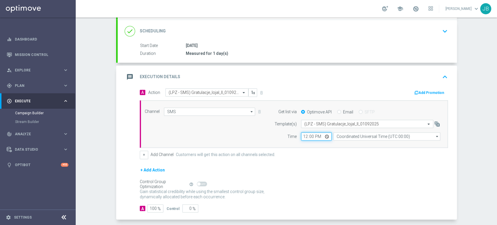
click at [302, 137] on input "12:00" at bounding box center [316, 136] width 31 height 8
type input "14:01"
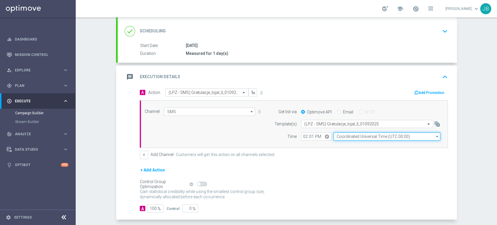
click at [338, 135] on input "Coordinated Universal Time (UTC 00:00)" at bounding box center [386, 136] width 107 height 8
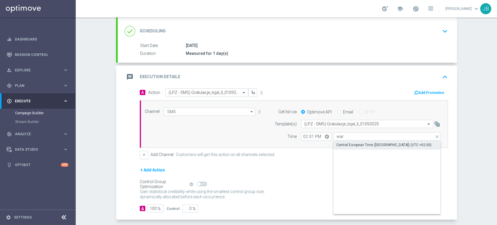
click at [338, 142] on div "Central European Time ([GEOGRAPHIC_DATA]) (UTC +02:00)" at bounding box center [383, 144] width 95 height 5
type input "Central European Time ([GEOGRAPHIC_DATA]) (UTC +02:00)"
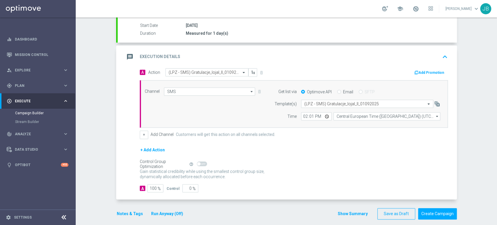
scroll to position [100, 0]
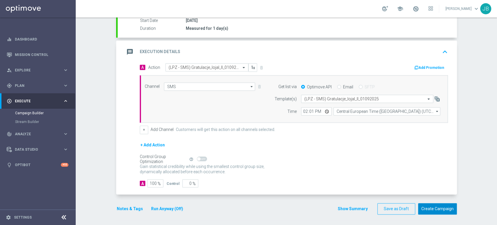
click at [452, 204] on button "Create Campaign" at bounding box center [437, 208] width 39 height 11
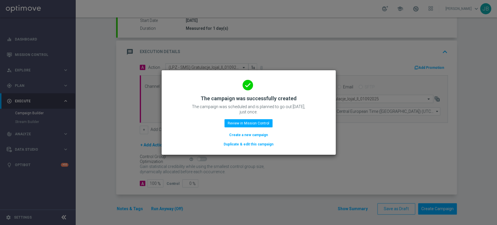
click at [238, 135] on button "Create a new campaign" at bounding box center [248, 135] width 40 height 6
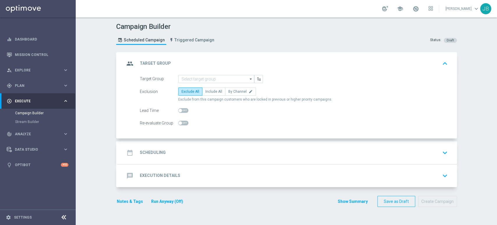
scroll to position [0, 0]
click at [32, 88] on div "gps_fixed Plan keyboard_arrow_right" at bounding box center [37, 85] width 75 height 15
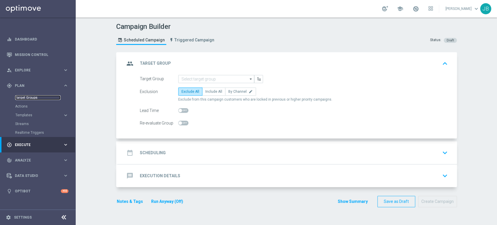
click at [29, 100] on link "Target Groups" at bounding box center [37, 97] width 45 height 5
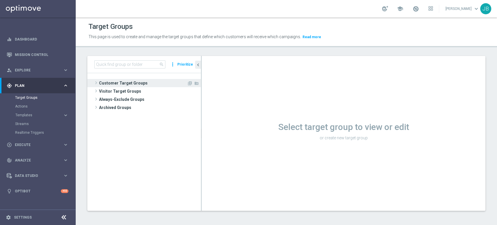
drag, startPoint x: 155, startPoint y: 83, endPoint x: 163, endPoint y: 85, distance: 8.1
click at [163, 85] on span "Customer Target Groups" at bounding box center [143, 83] width 88 height 8
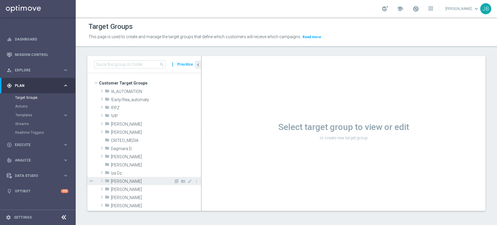
click at [134, 181] on span "[PERSON_NAME]" at bounding box center [142, 181] width 63 height 5
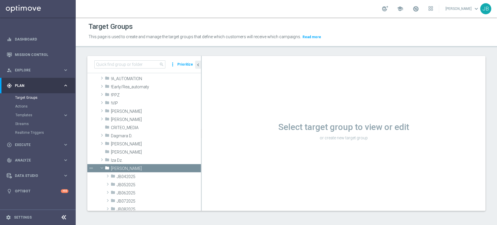
scroll to position [69, 0]
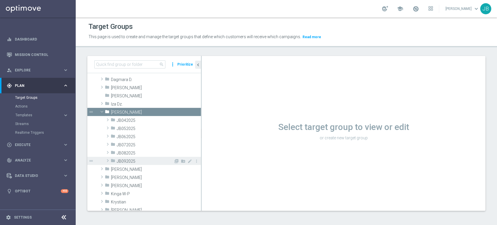
click at [144, 161] on span "JB092025" at bounding box center [145, 161] width 57 height 5
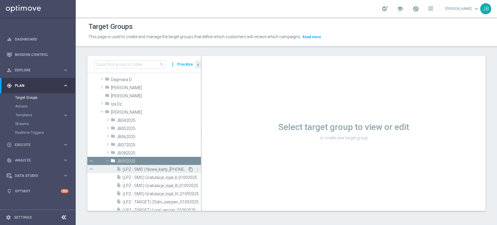
click at [188, 171] on icon "content_copy" at bounding box center [190, 169] width 5 height 5
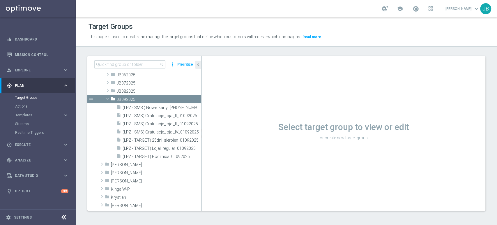
scroll to position [140, 0]
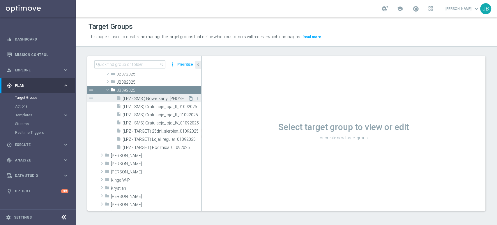
click at [188, 98] on icon "content_copy" at bounding box center [190, 98] width 5 height 5
click at [188, 100] on icon "content_copy" at bounding box center [190, 98] width 5 height 5
click at [188, 98] on icon "content_copy" at bounding box center [190, 98] width 5 height 5
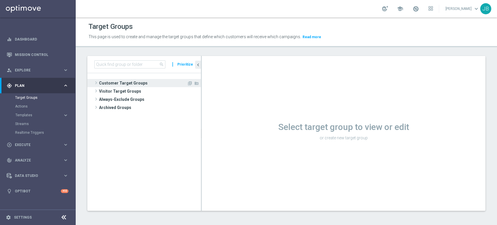
click at [102, 81] on span "Customer Target Groups" at bounding box center [143, 83] width 88 height 8
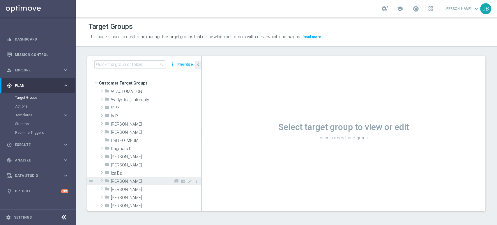
click at [133, 180] on span "[PERSON_NAME]" at bounding box center [142, 181] width 63 height 5
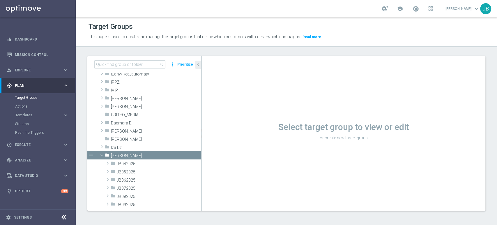
scroll to position [77, 0]
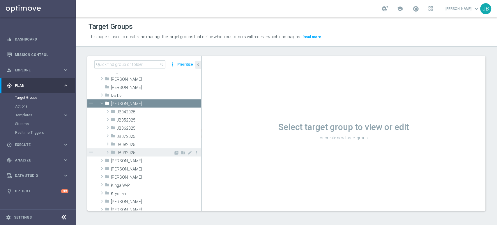
click at [140, 148] on div "folder JB092025" at bounding box center [142, 152] width 63 height 8
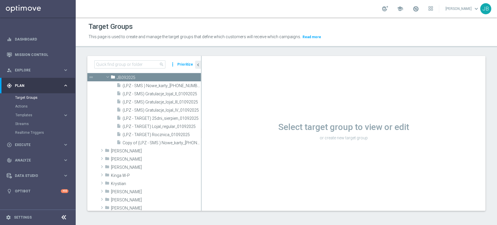
scroll to position [155, 0]
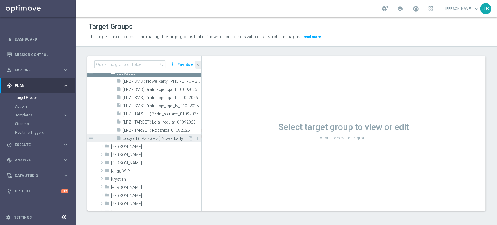
click at [170, 135] on div "insert_drive_file Copy of (LPZ - SMS ) Nowe_karty_[PHONE_NUMBER]" at bounding box center [151, 138] width 71 height 8
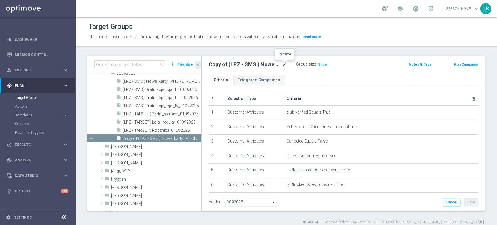
click at [287, 67] on icon "mode_edit" at bounding box center [284, 64] width 5 height 7
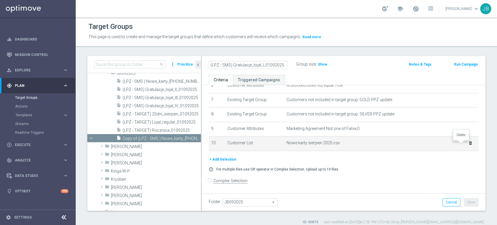
type input "(LPZ - SMS) Gratulacje_lojal_I_01092025"
click at [468, 144] on icon "delete_forever" at bounding box center [470, 143] width 5 height 5
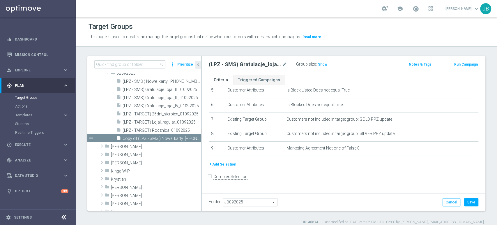
scroll to position [76, 0]
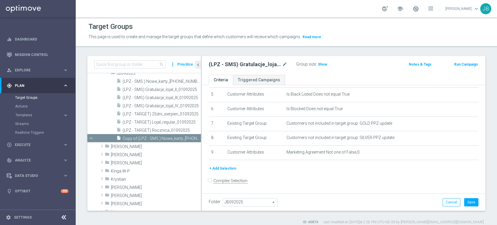
click at [221, 170] on button "+ Add Selection" at bounding box center [223, 168] width 28 height 6
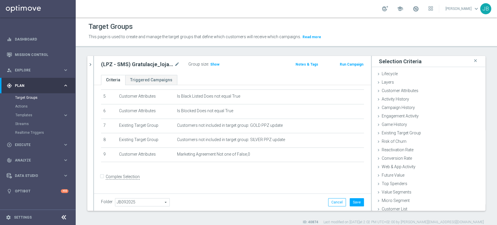
scroll to position [70, 0]
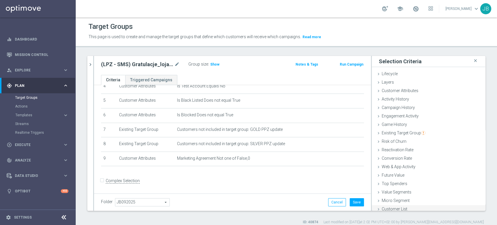
click at [393, 209] on span "Customer List" at bounding box center [395, 208] width 26 height 5
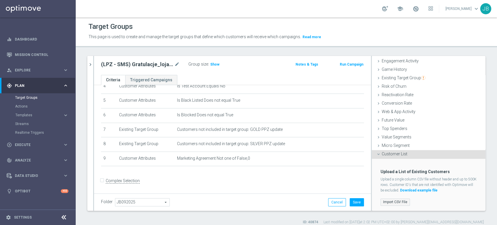
click at [397, 198] on label "Import CSV File" at bounding box center [394, 201] width 29 height 7
click at [0, 0] on input "Import CSV File" at bounding box center [0, 0] width 0 height 0
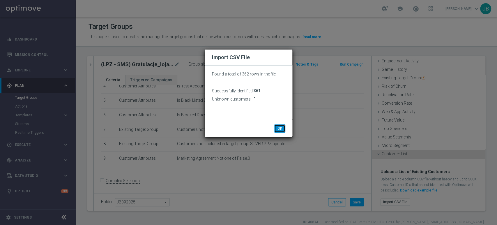
drag, startPoint x: 277, startPoint y: 130, endPoint x: 281, endPoint y: 131, distance: 3.6
click at [281, 131] on button "OK" at bounding box center [279, 128] width 11 height 8
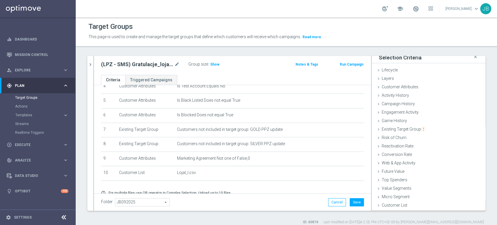
scroll to position [3, 0]
click at [356, 202] on button "Save" at bounding box center [357, 202] width 14 height 8
click at [213, 65] on span "Show" at bounding box center [214, 64] width 9 height 4
click at [33, 142] on div "play_circle_outline Execute" at bounding box center [35, 144] width 56 height 5
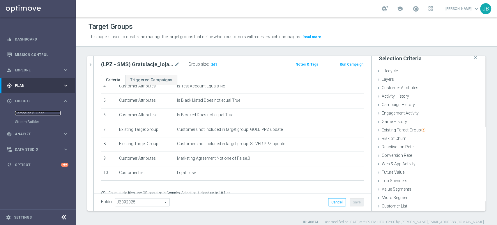
click at [35, 112] on link "Campaign Builder" at bounding box center [37, 113] width 45 height 5
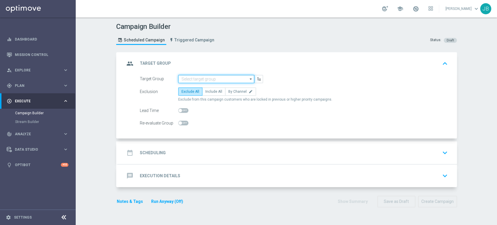
click at [205, 82] on input at bounding box center [216, 79] width 76 height 8
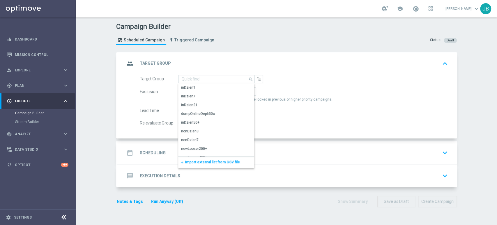
click at [196, 164] on div "add Import external list from CSV file" at bounding box center [216, 162] width 76 height 12
click at [182, 78] on input at bounding box center [216, 79] width 76 height 8
click at [194, 162] on span "Import external list from CSV file" at bounding box center [212, 162] width 55 height 4
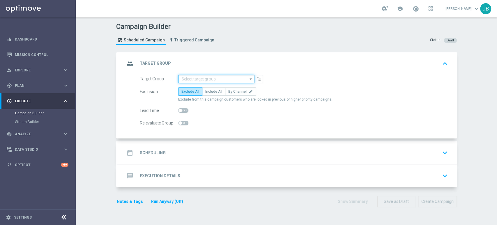
click at [180, 77] on input at bounding box center [216, 79] width 76 height 8
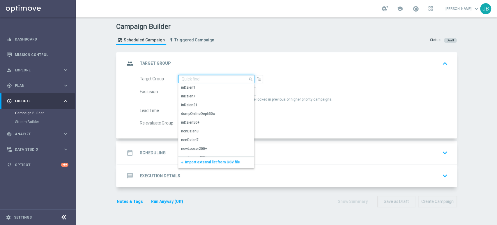
paste input "(LPZ - SMS) Gratulacje_lojal_I_01092025"
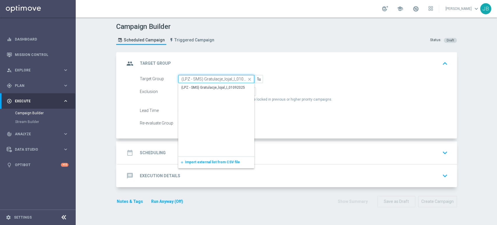
scroll to position [0, 5]
click at [181, 85] on div "(LPZ - SMS) Gratulacje_lojal_I_01092025" at bounding box center [213, 87] width 64 height 5
type input "(LPZ - SMS) Gratulacje_lojal_I_01092025"
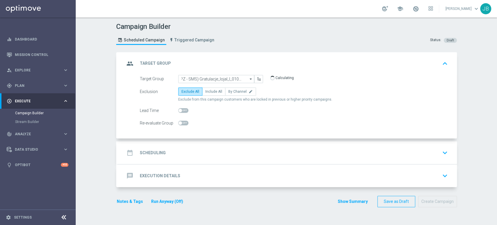
scroll to position [0, 0]
click at [197, 152] on div "date_range Scheduling keyboard_arrow_down" at bounding box center [287, 152] width 325 height 11
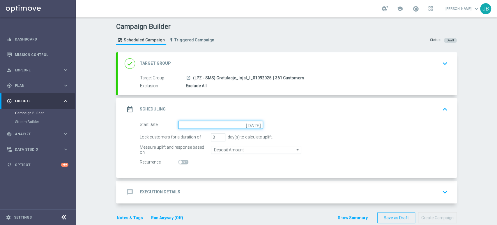
click at [183, 125] on input at bounding box center [220, 125] width 85 height 8
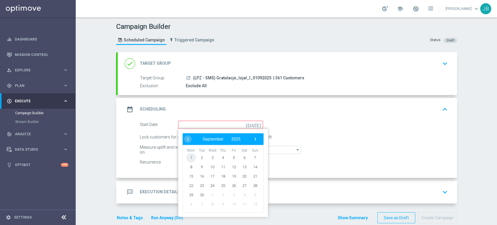
click at [186, 158] on span "1" at bounding box center [190, 157] width 9 height 9
type input "[DATE]"
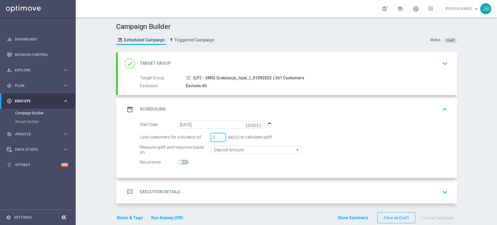
click at [218, 139] on input "2" at bounding box center [218, 137] width 15 height 8
type input "1"
click at [218, 139] on input "1" at bounding box center [218, 137] width 15 height 8
click at [206, 183] on div "message Execution Details keyboard_arrow_down" at bounding box center [287, 191] width 339 height 23
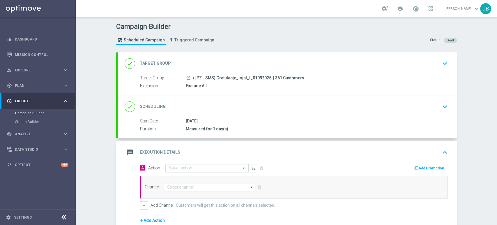
click at [178, 171] on div "Select action" at bounding box center [206, 168] width 83 height 8
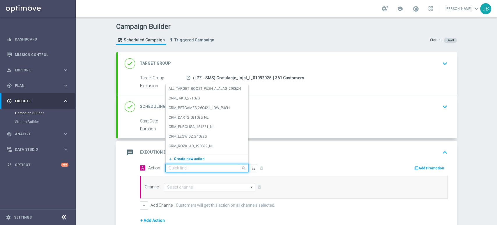
click at [179, 160] on span "Create new action" at bounding box center [189, 159] width 31 height 4
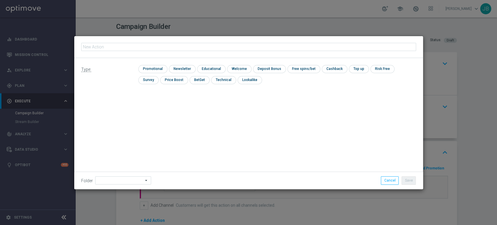
type input "(LPZ - SMS) Gratulacje_lojal_I_01092025"
click at [181, 67] on input "checkbox" at bounding box center [181, 69] width 25 height 8
checkbox input "true"
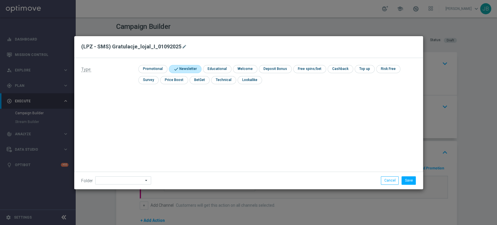
click at [113, 176] on div "Folder arrow_drop_down Show Selected 0 of 477 !ARCHIVE" at bounding box center [248, 179] width 349 height 17
click at [112, 180] on input at bounding box center [123, 180] width 56 height 8
click at [119, 115] on div "Generosity Level Adjustment" at bounding box center [122, 110] width 54 height 14
click at [117, 124] on div "[PERSON_NAME]" at bounding box center [122, 121] width 54 height 9
type input "[PERSON_NAME]"
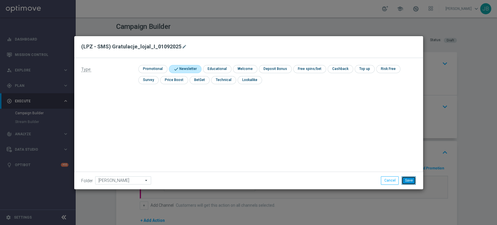
click at [410, 182] on button "Save" at bounding box center [408, 180] width 14 height 8
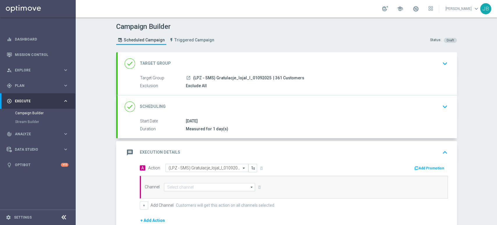
click at [277, 109] on div "done Scheduling keyboard_arrow_down" at bounding box center [287, 106] width 325 height 11
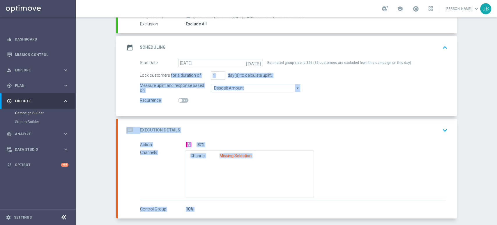
scroll to position [86, 0]
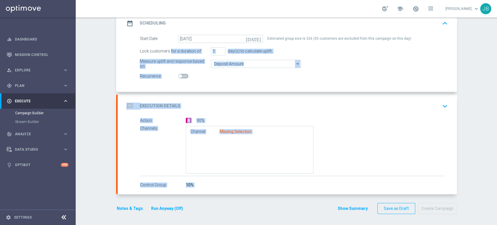
drag, startPoint x: 496, startPoint y: 136, endPoint x: 492, endPoint y: 207, distance: 71.4
click at [492, 207] on div "Campaign Builder Scheduled Campaign Triggered Campaign Status: Draft done Targe…" at bounding box center [286, 120] width 421 height 207
click at [358, 109] on div "message Execution Details keyboard_arrow_down" at bounding box center [287, 105] width 325 height 11
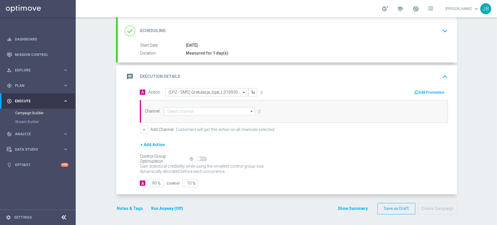
scroll to position [75, 0]
click at [165, 111] on input at bounding box center [209, 111] width 91 height 8
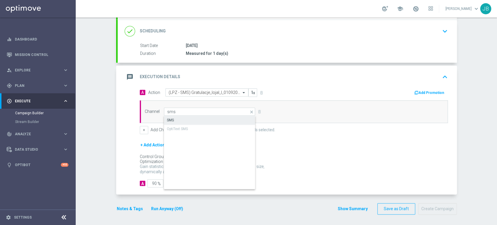
click at [167, 118] on div "SMS" at bounding box center [170, 119] width 7 height 5
type input "SMS"
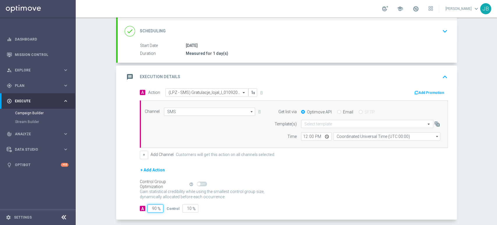
click at [150, 207] on input "90" at bounding box center [155, 208] width 16 height 8
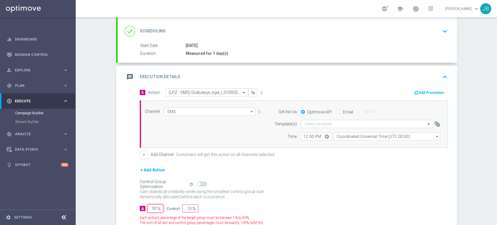
type input "0"
type input "100"
type input "10"
type input "90"
type input "100"
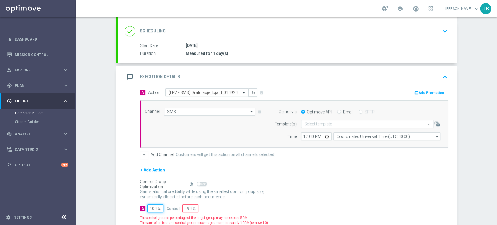
type input "0"
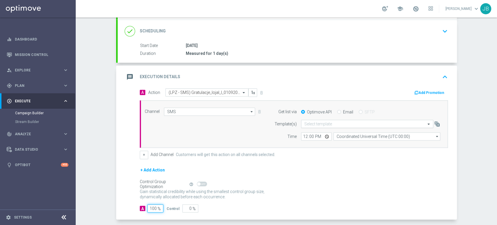
type input "100"
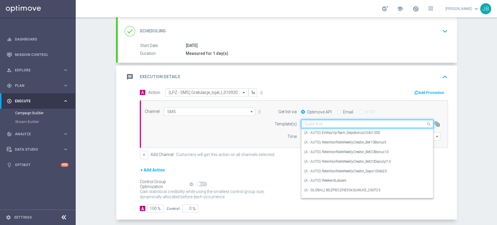
click at [311, 123] on input "text" at bounding box center [361, 123] width 114 height 5
paste input "(LPZ - SMS) Gratulacje_lojal_I_01092025"
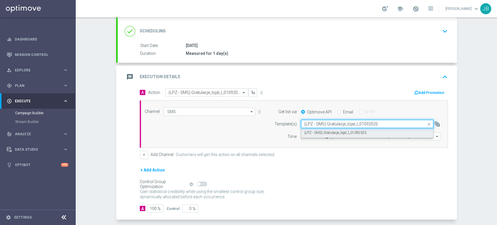
click at [311, 130] on label "(LPZ - SMS) Gratulacje_lojal_I_01092025" at bounding box center [335, 132] width 62 height 5
type input "(LPZ - SMS) Gratulacje_lojal_I_01092025"
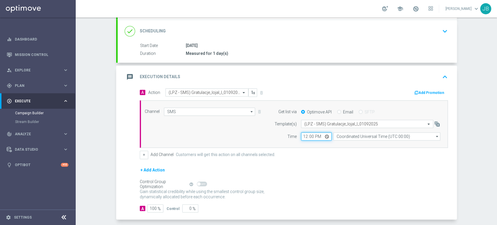
click at [302, 135] on input "12:00" at bounding box center [316, 136] width 31 height 8
type input "14:26"
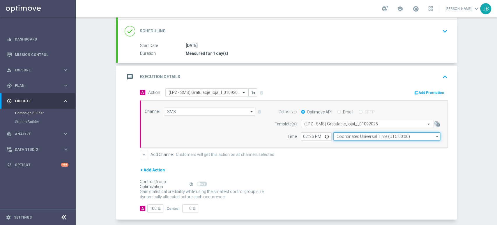
click at [335, 137] on input "Coordinated Universal Time (UTC 00:00)" at bounding box center [386, 136] width 107 height 8
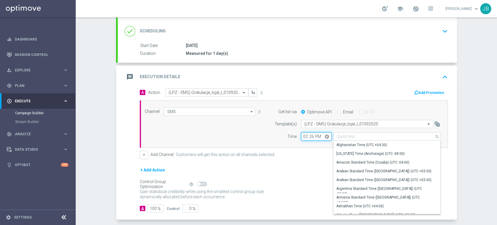
click at [310, 136] on input "14:26" at bounding box center [316, 136] width 31 height 8
type input "Coordinated Universal Time (UTC 00:00)"
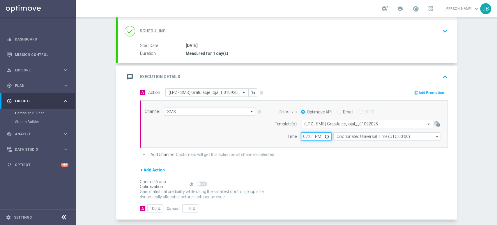
type input "14:16"
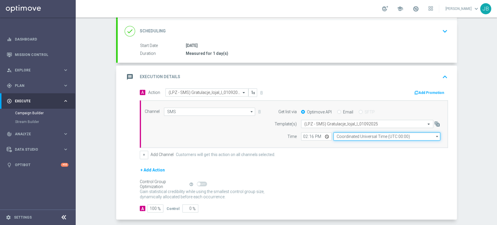
click at [337, 137] on input "Coordinated Universal Time (UTC 00:00)" at bounding box center [386, 136] width 107 height 8
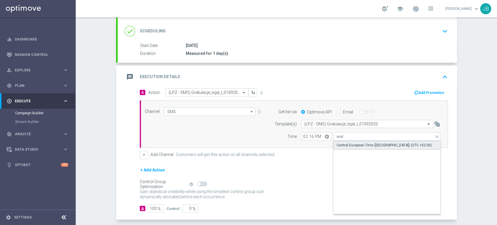
click at [349, 144] on div "Central European Time ([GEOGRAPHIC_DATA]) (UTC +02:00)" at bounding box center [383, 144] width 95 height 5
type input "Central European Time ([GEOGRAPHIC_DATA]) (UTC +02:00)"
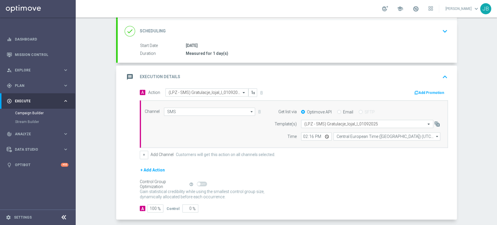
scroll to position [6, 0]
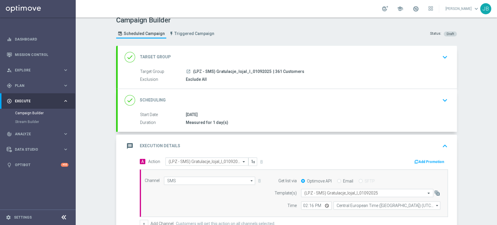
click at [496, 34] on div "Campaign Builder Scheduled Campaign Triggered Campaign Status: Draft done Targe…" at bounding box center [286, 120] width 421 height 207
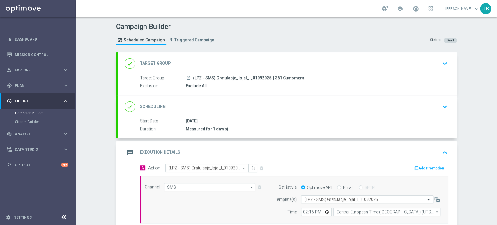
click at [496, 34] on div "Campaign Builder Scheduled Campaign Triggered Campaign Status: Draft done Targe…" at bounding box center [286, 120] width 421 height 207
click at [445, 62] on icon "keyboard_arrow_down" at bounding box center [444, 63] width 9 height 9
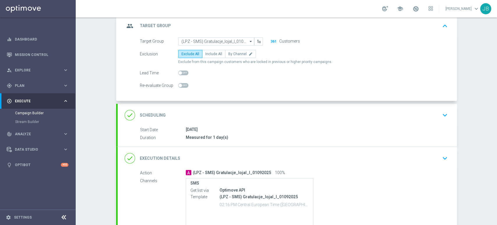
scroll to position [61, 0]
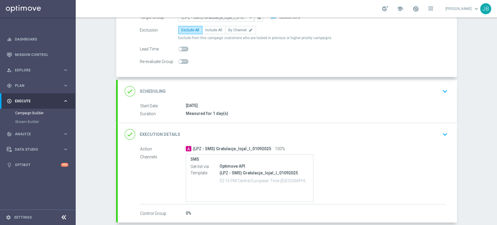
click at [427, 83] on div "done Scheduling keyboard_arrow_down" at bounding box center [287, 91] width 339 height 23
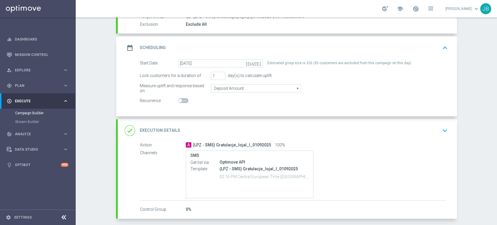
click at [496, 40] on div "Campaign Builder Scheduled Campaign Triggered Campaign Status: Draft done Targe…" at bounding box center [286, 120] width 421 height 207
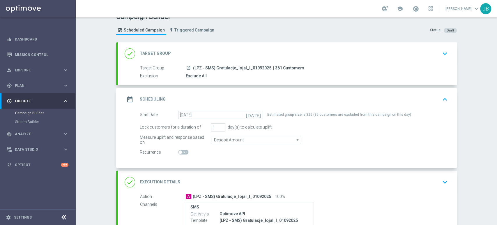
scroll to position [0, 0]
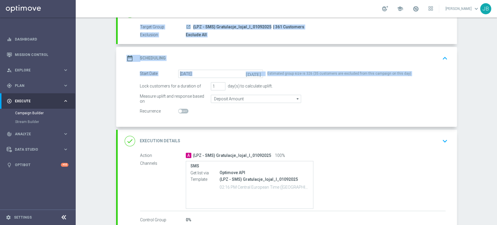
drag, startPoint x: 496, startPoint y: 47, endPoint x: 496, endPoint y: 82, distance: 34.6
click at [496, 82] on div "Campaign Builder Scheduled Campaign Triggered Campaign Status: Draft done Targe…" at bounding box center [286, 120] width 421 height 207
click at [440, 52] on button "keyboard_arrow_up" at bounding box center [445, 57] width 10 height 11
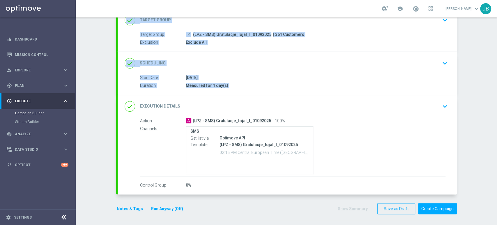
click at [439, 52] on div "done Scheduling keyboard_arrow_down" at bounding box center [287, 63] width 339 height 23
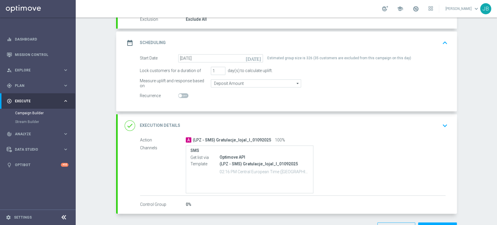
scroll to position [86, 0]
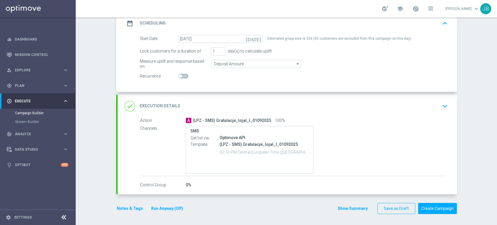
click at [432, 106] on div "done Execution Details keyboard_arrow_down" at bounding box center [287, 105] width 325 height 11
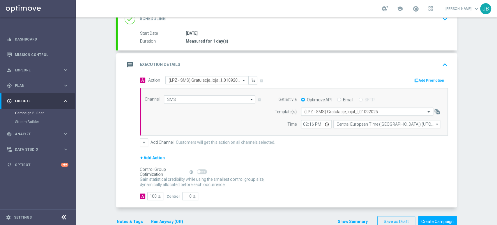
drag, startPoint x: 496, startPoint y: 176, endPoint x: 496, endPoint y: 183, distance: 6.4
click at [496, 183] on div "Campaign Builder Scheduled Campaign Triggered Campaign Status: Draft done Targe…" at bounding box center [286, 120] width 421 height 207
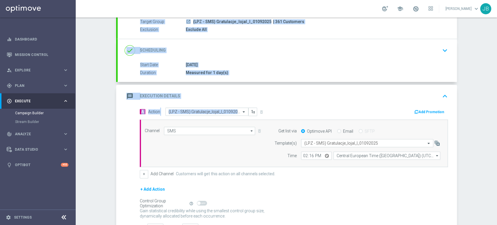
scroll to position [61, 0]
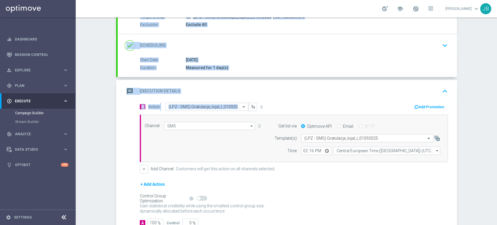
drag, startPoint x: 496, startPoint y: 70, endPoint x: 496, endPoint y: 109, distance: 39.0
click at [496, 109] on div "Campaign Builder Scheduled Campaign Triggered Campaign Status: Draft done Targe…" at bounding box center [286, 120] width 421 height 207
click at [485, 109] on div "Campaign Builder Scheduled Campaign Triggered Campaign Status: Draft done Targe…" at bounding box center [286, 120] width 421 height 207
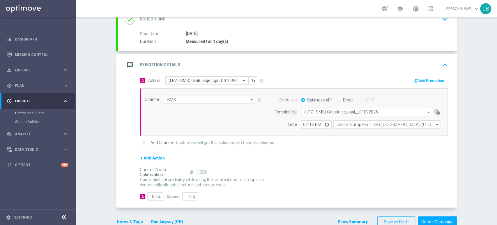
scroll to position [100, 0]
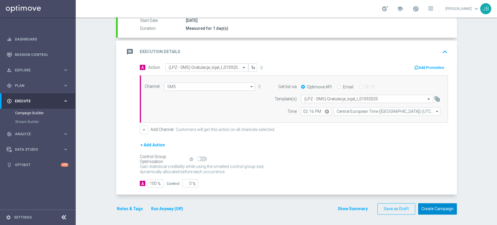
click at [449, 206] on button "Create Campaign" at bounding box center [437, 208] width 39 height 11
